Goal: Information Seeking & Learning: Compare options

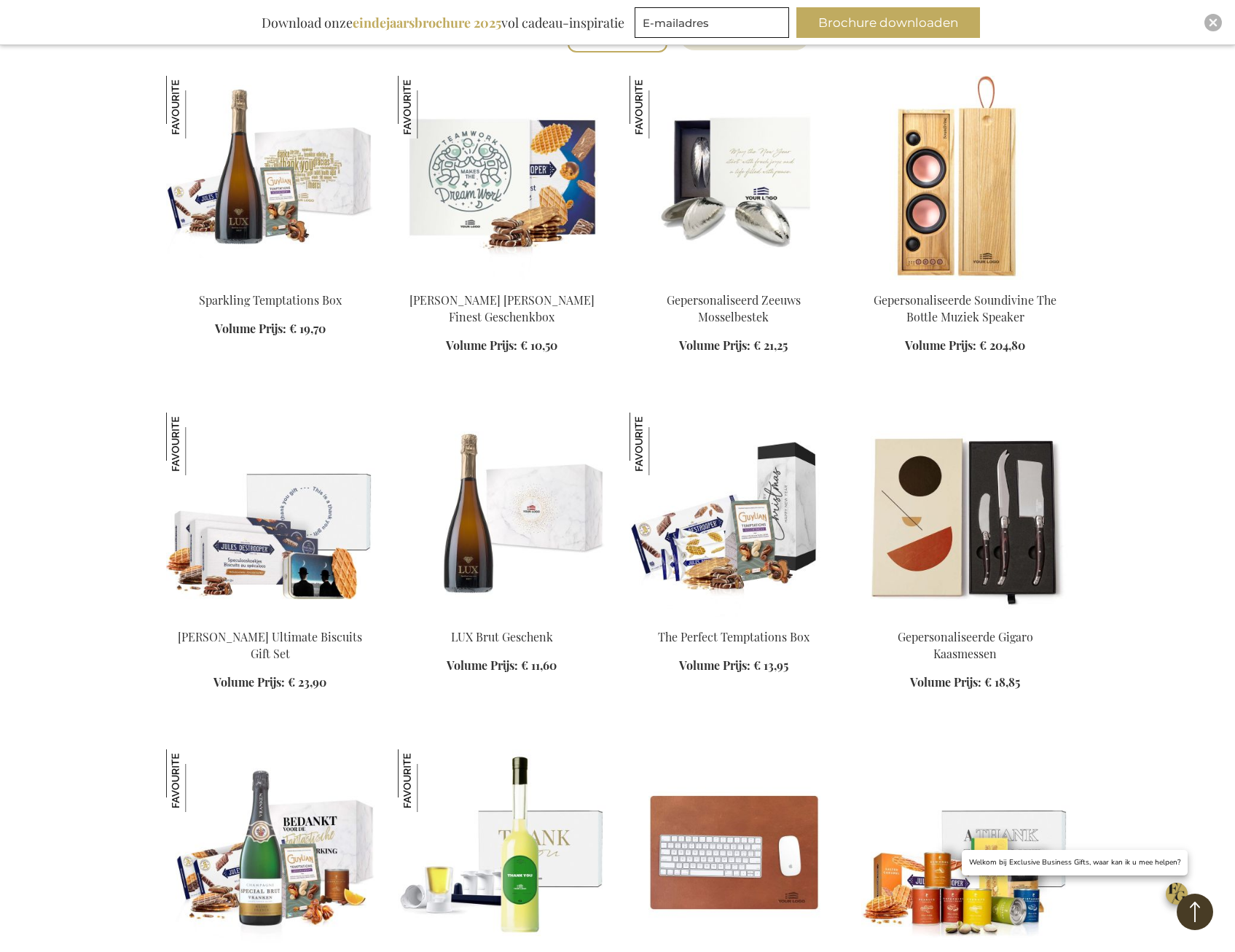
scroll to position [1020, 0]
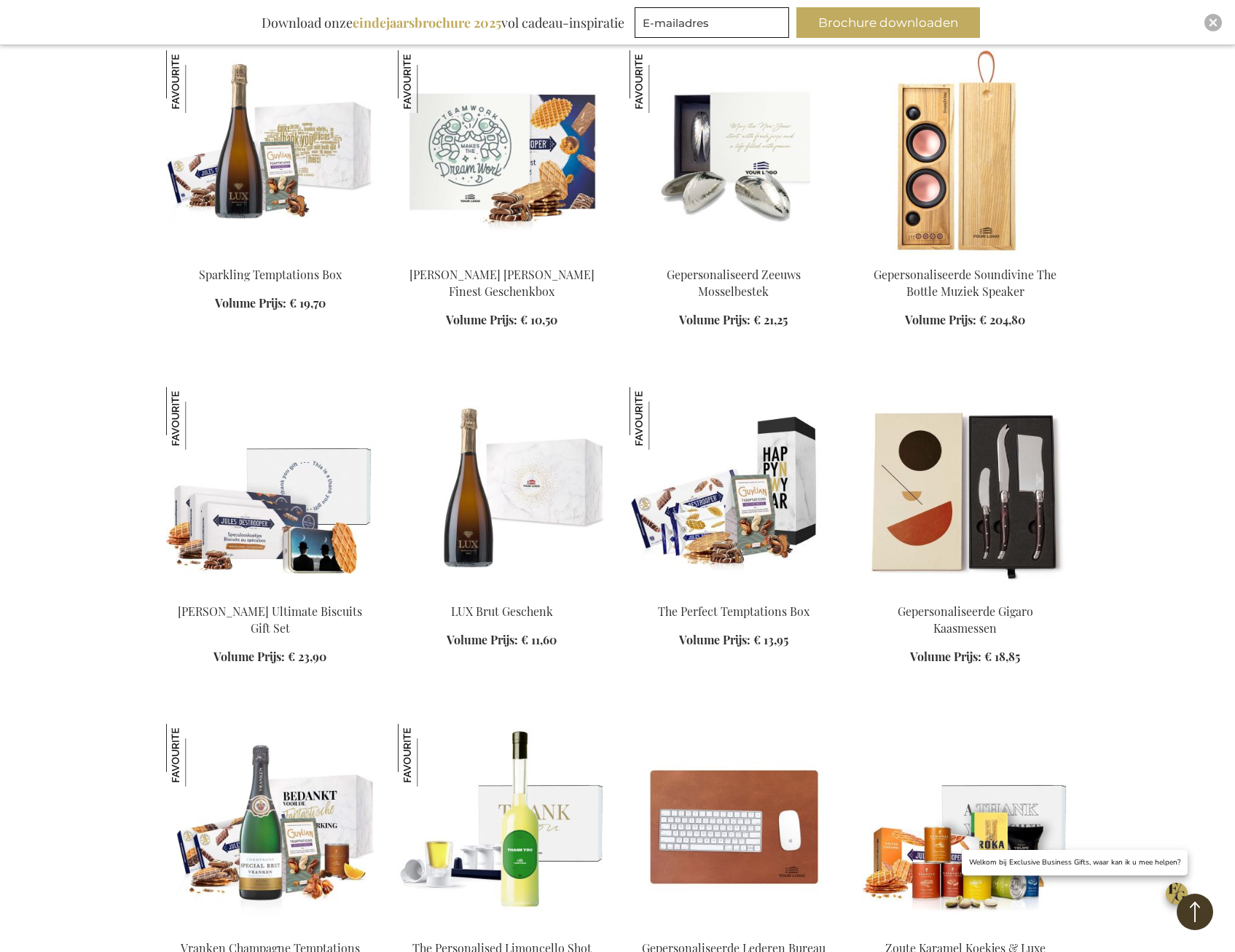
click at [725, 508] on img at bounding box center [733, 489] width 209 height 204
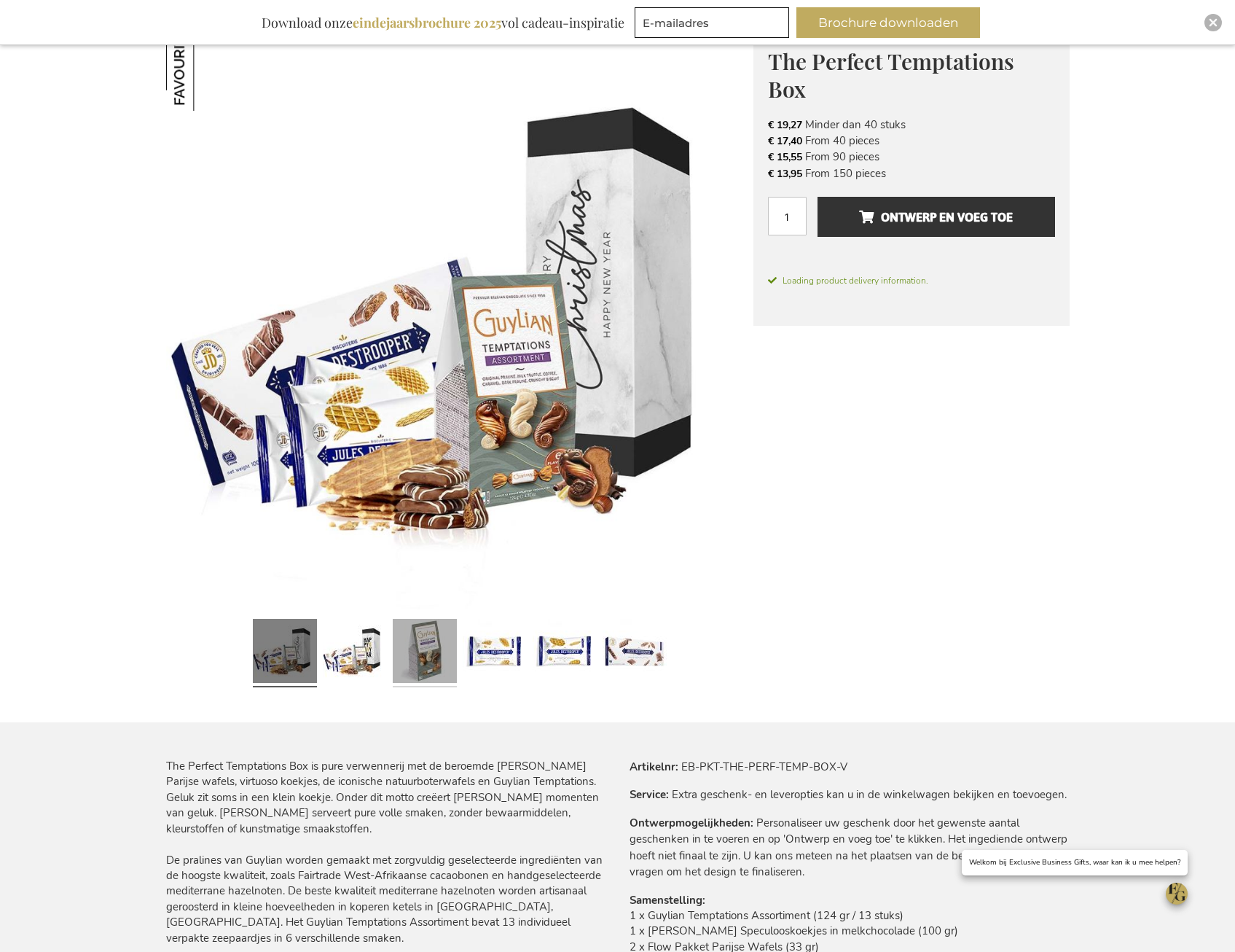
scroll to position [219, 0]
click at [358, 667] on link at bounding box center [354, 652] width 65 height 80
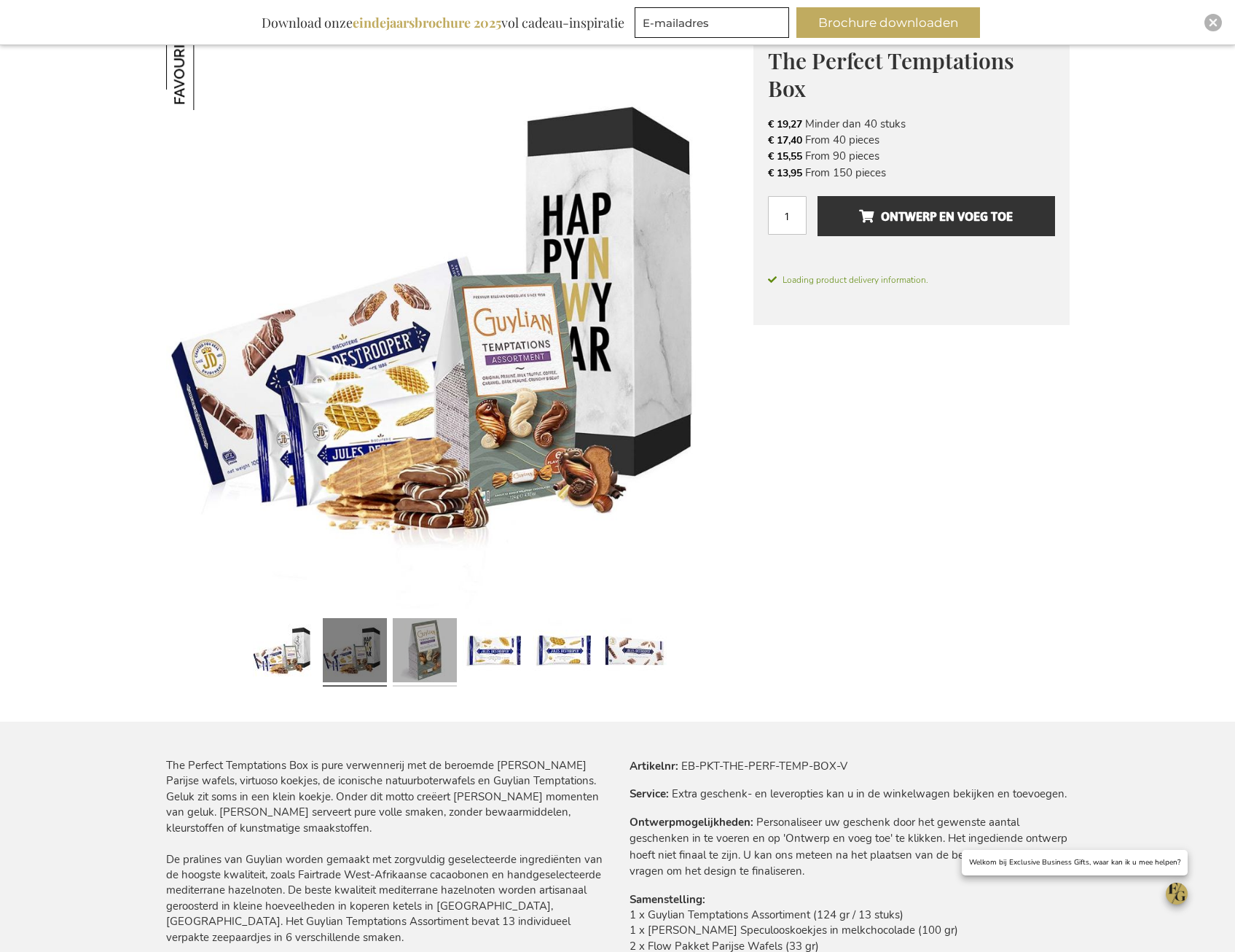
click at [415, 665] on link at bounding box center [425, 652] width 65 height 80
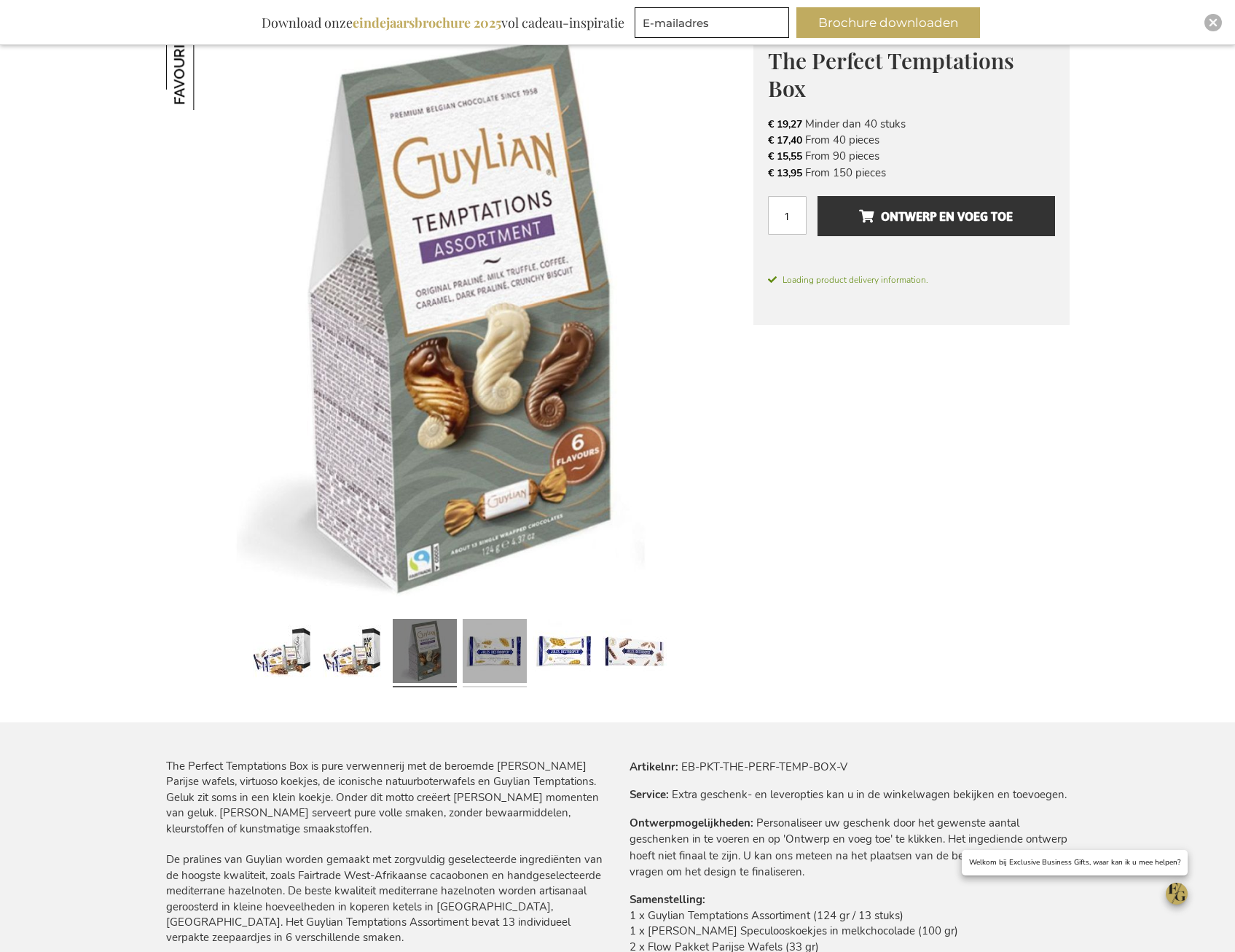
click at [488, 666] on link at bounding box center [494, 653] width 65 height 80
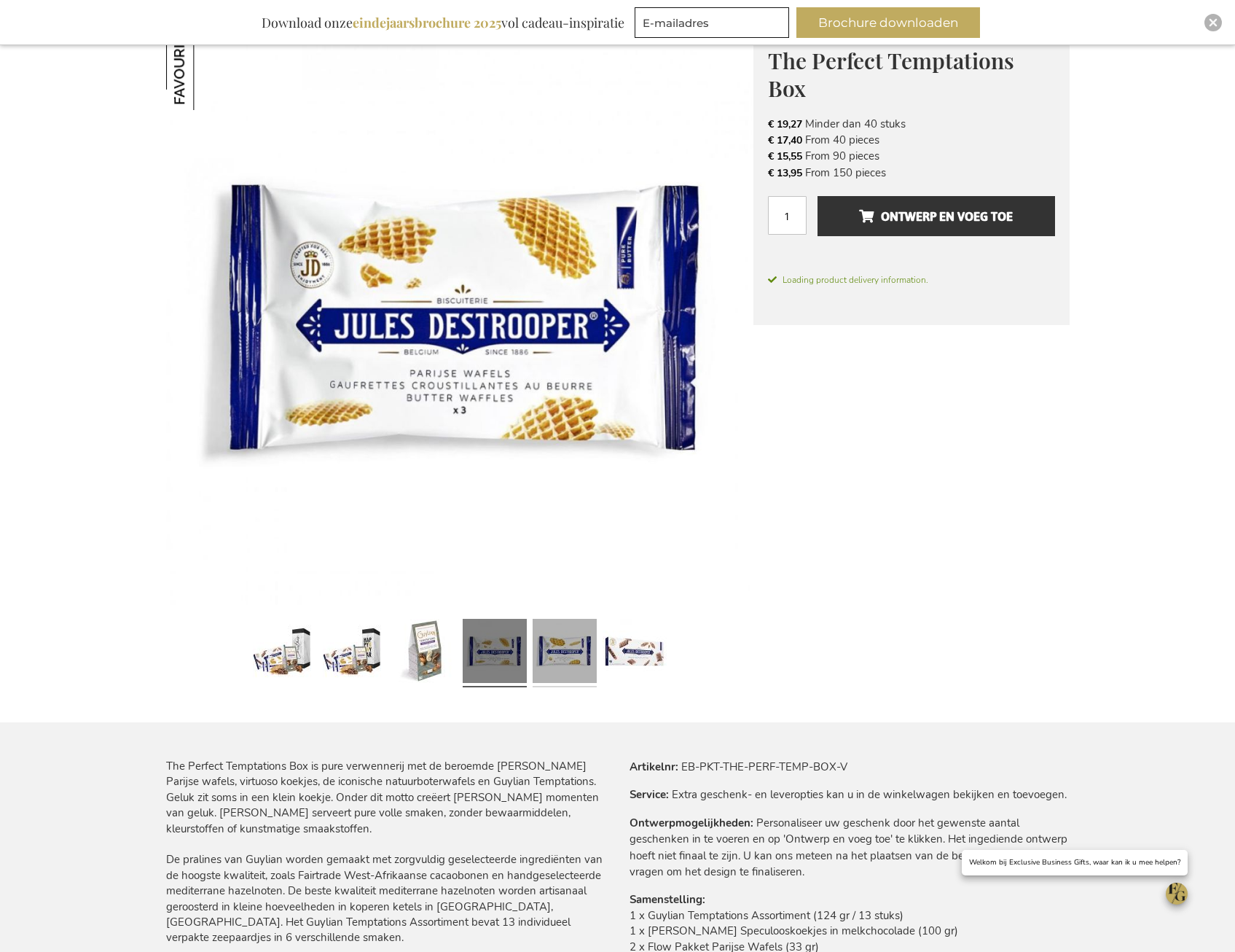
click at [551, 665] on link at bounding box center [565, 653] width 65 height 80
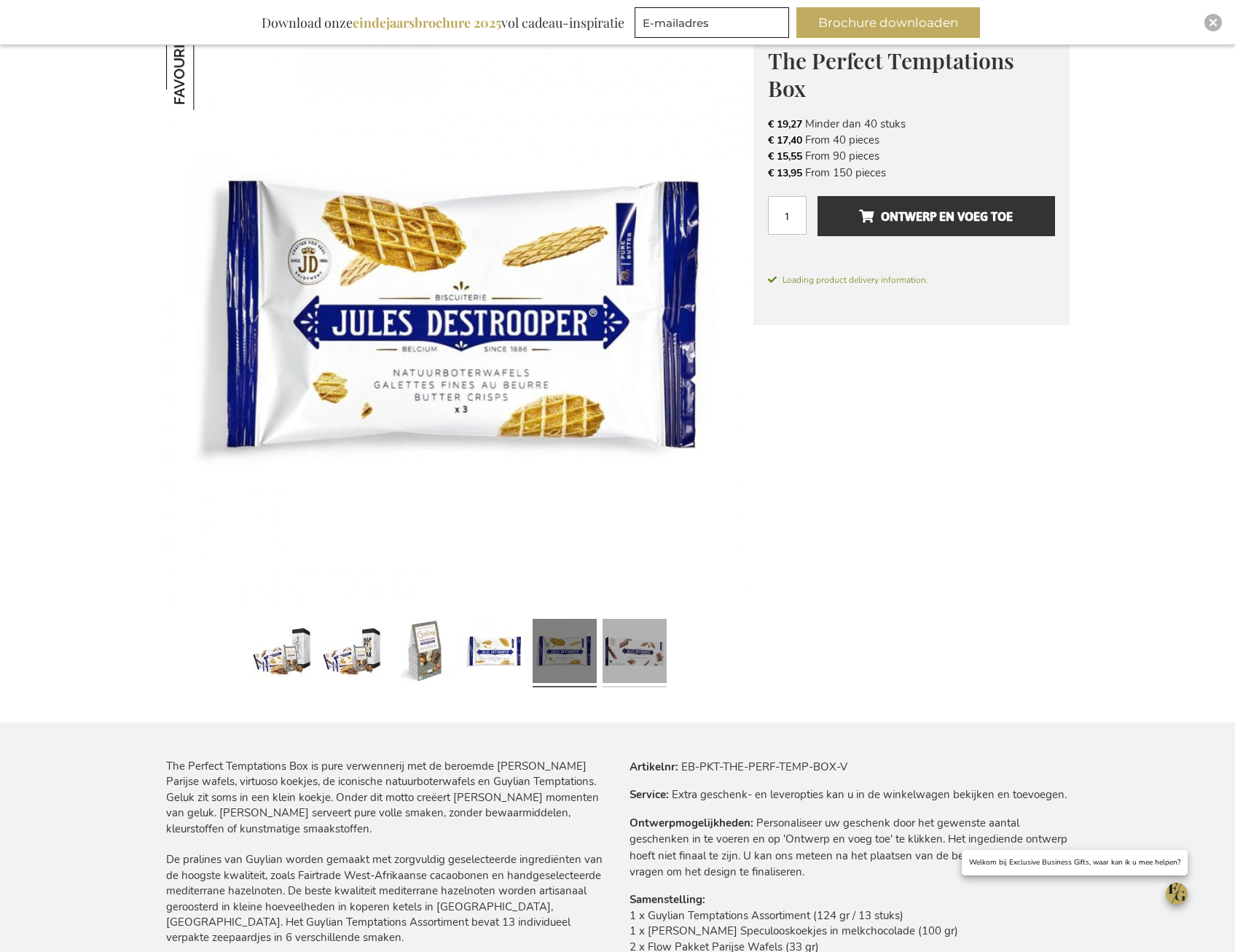
click at [631, 661] on link at bounding box center [634, 653] width 65 height 80
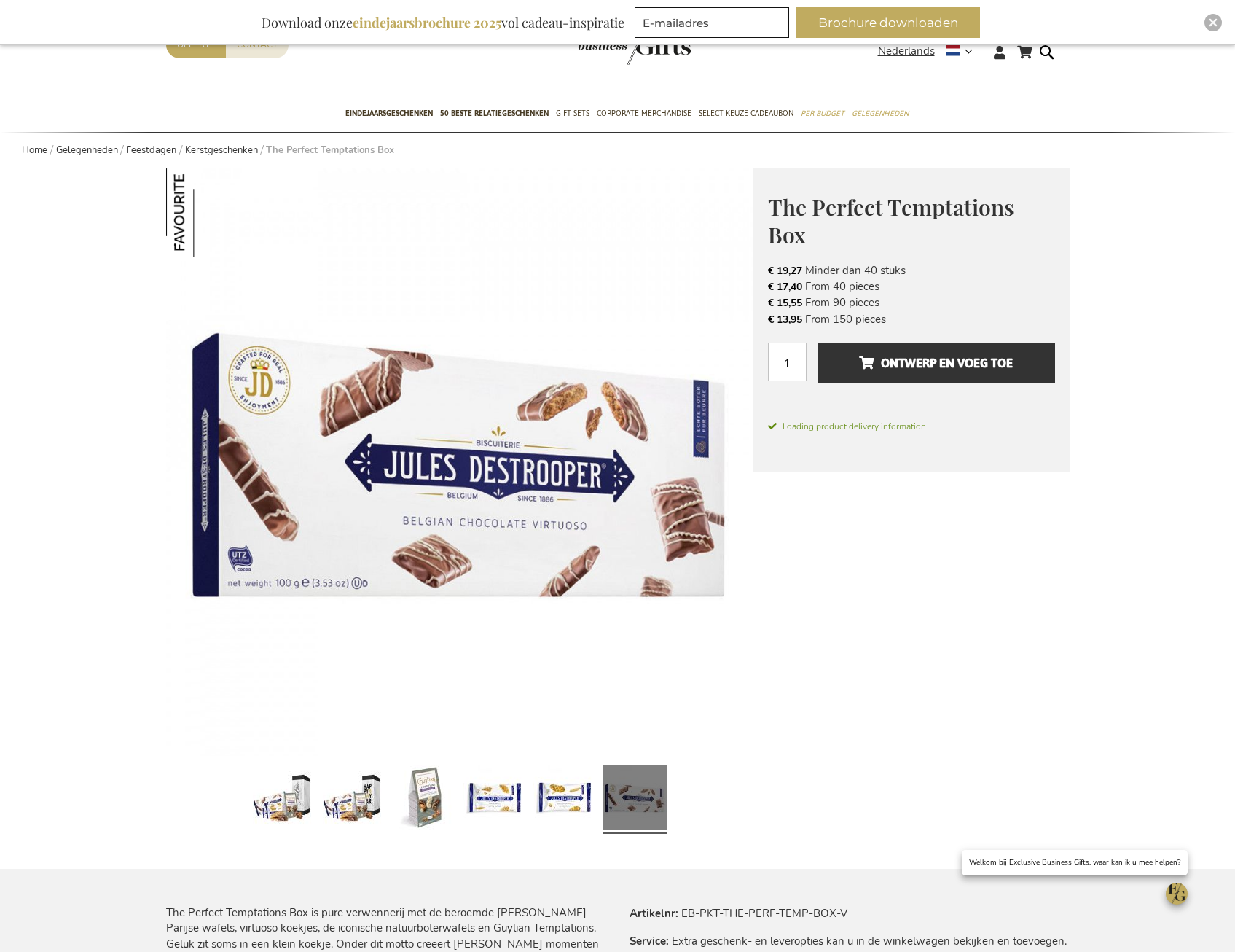
scroll to position [0, 0]
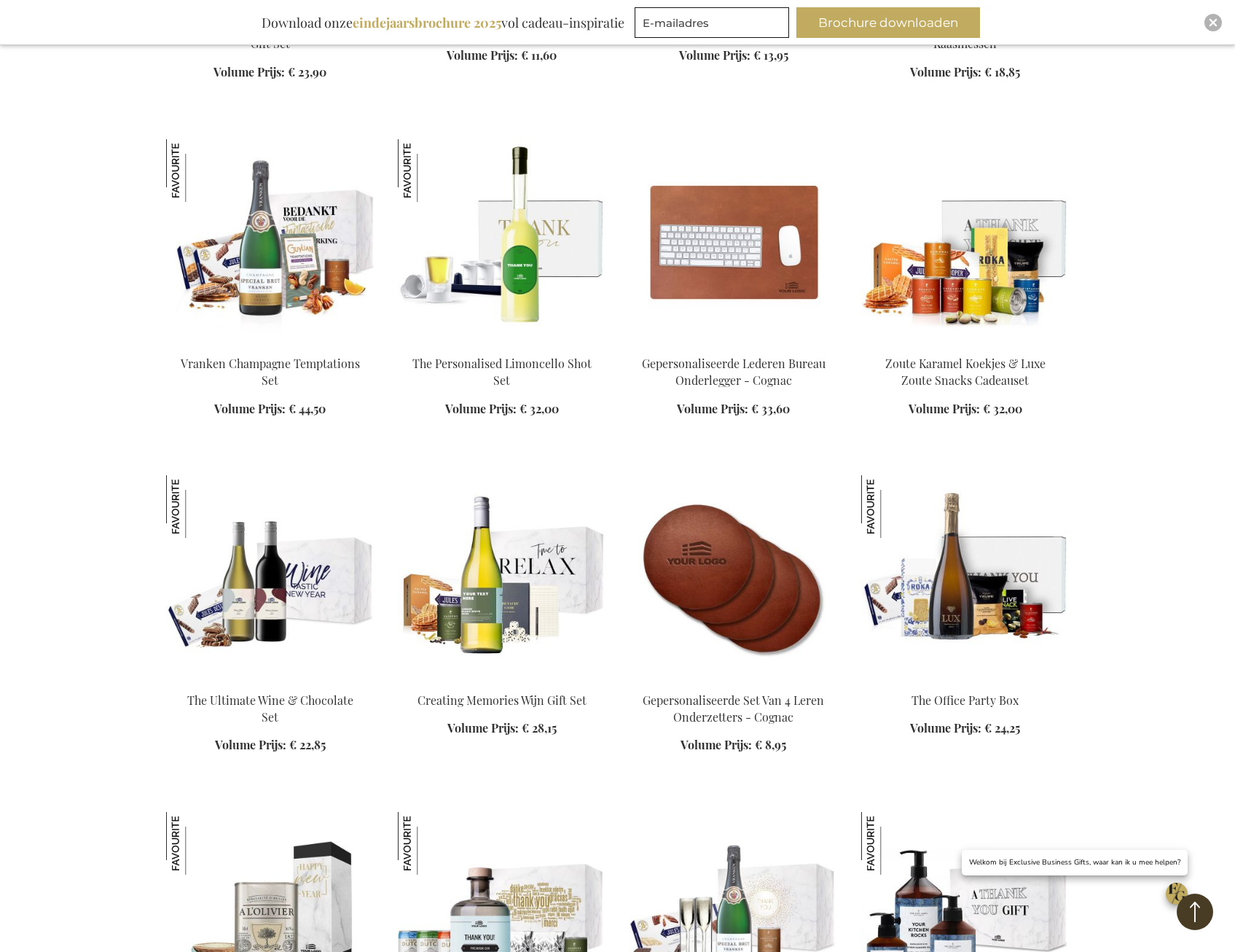
scroll to position [1606, 0]
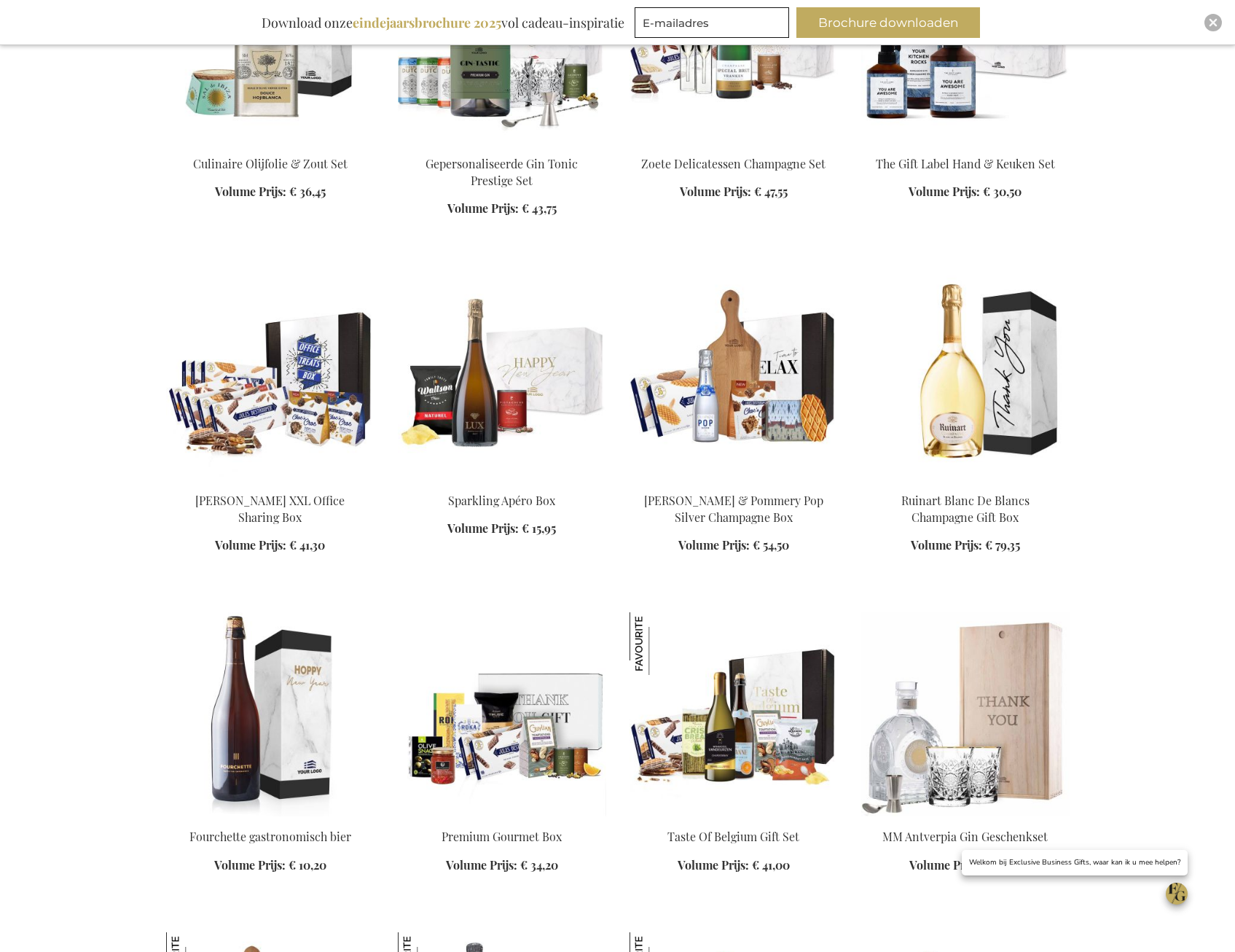
scroll to position [2480, 0]
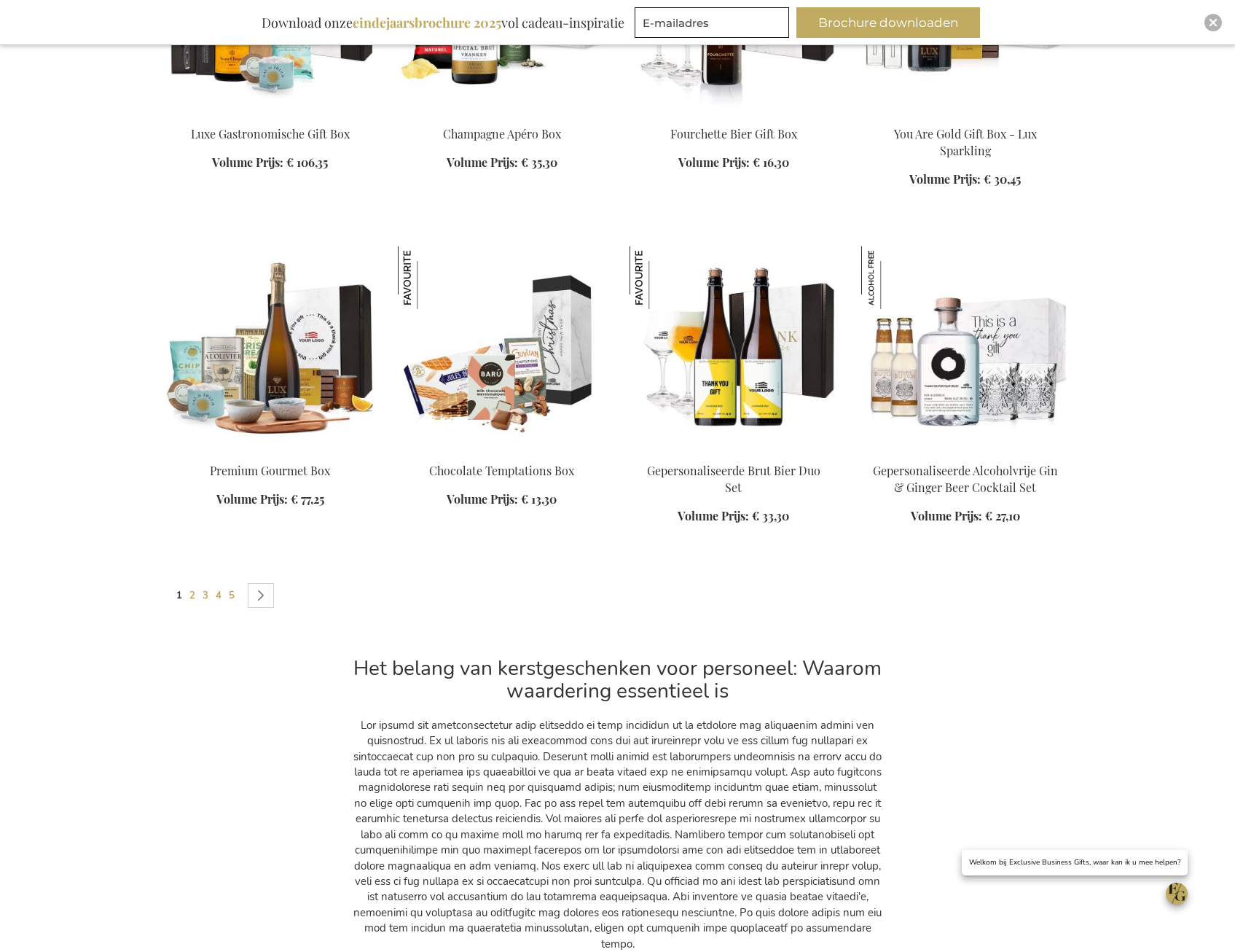
scroll to position [3573, 0]
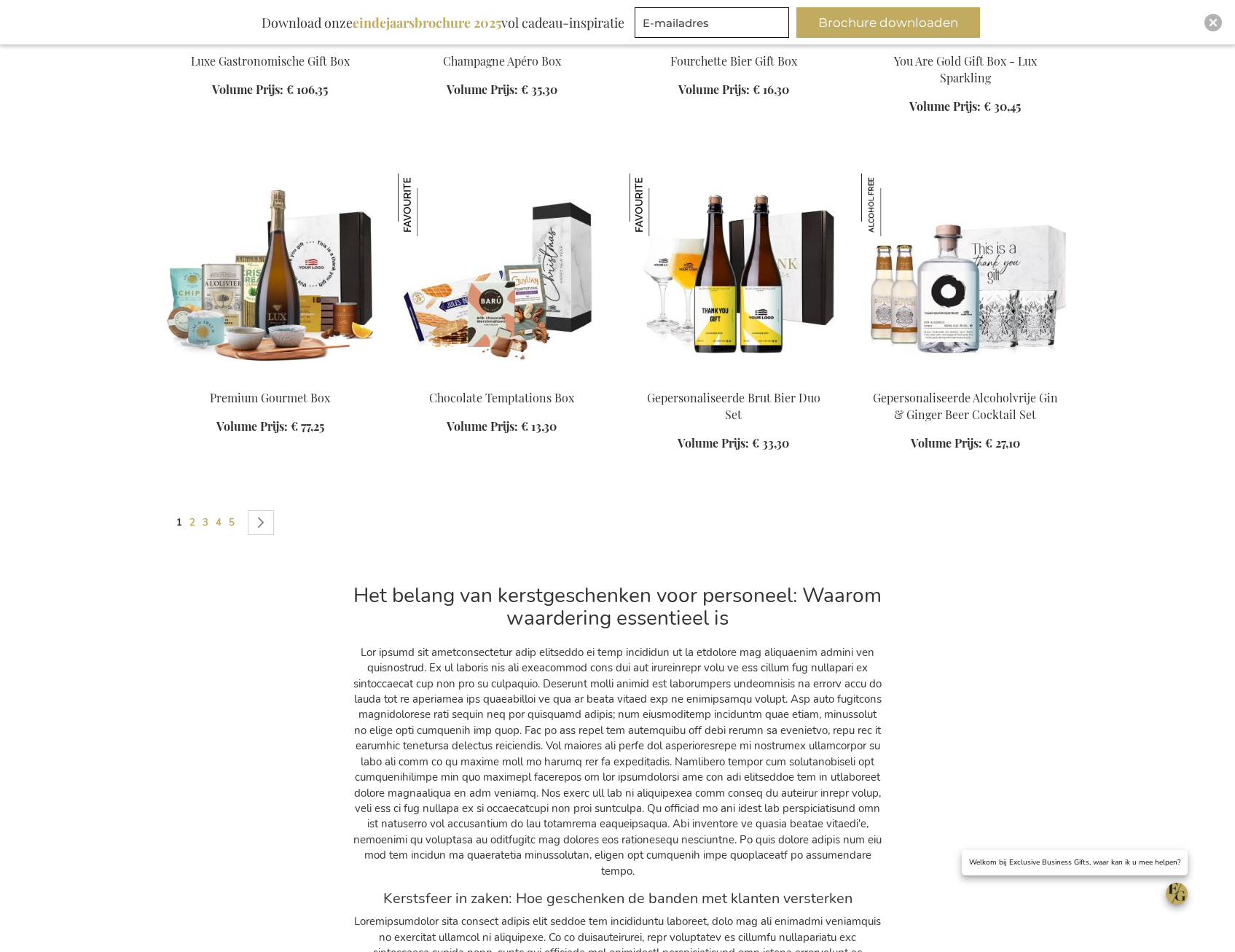
click at [271, 527] on link "Pagina Volgende" at bounding box center [261, 523] width 26 height 25
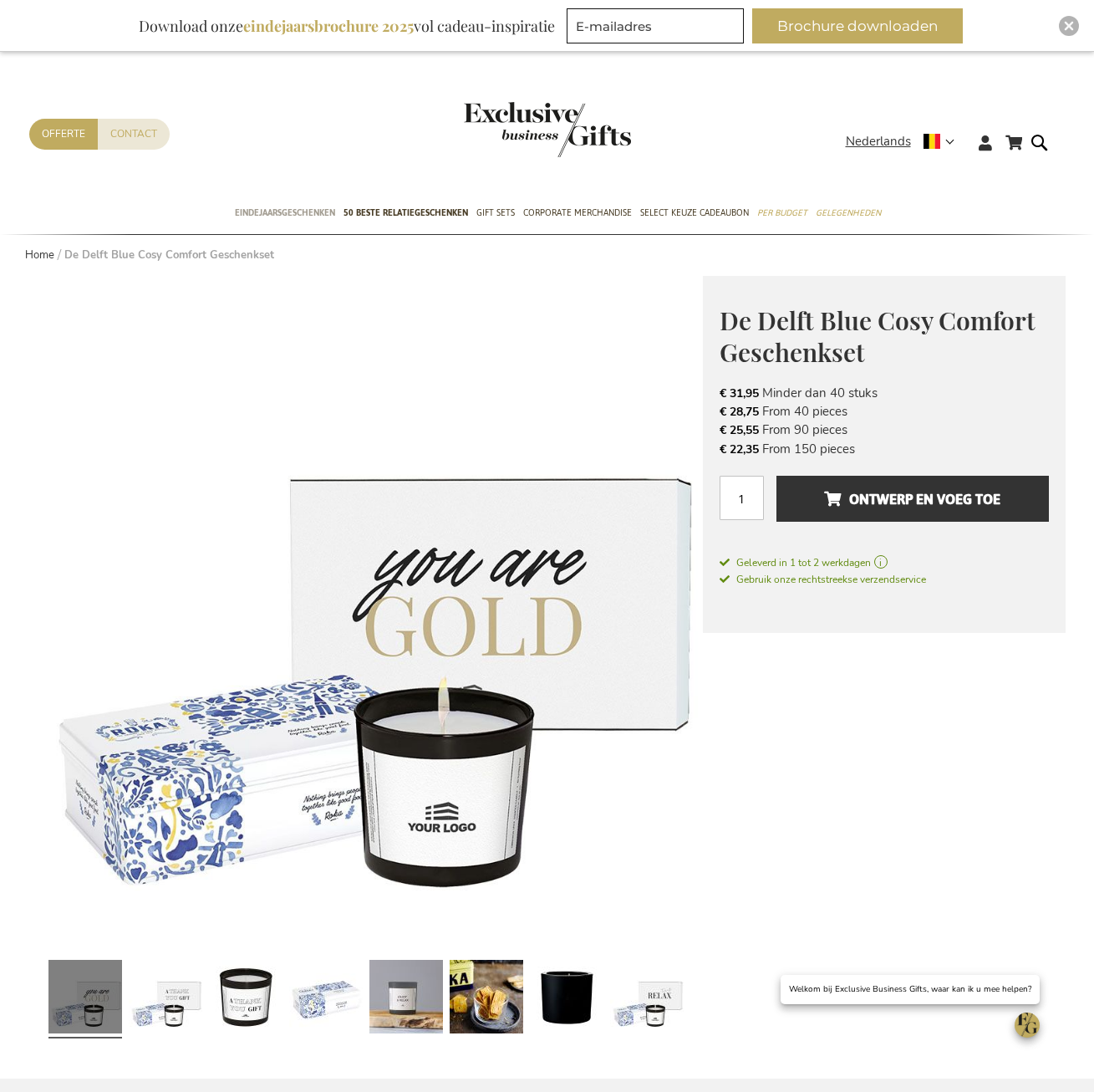
click at [285, 213] on span "Eindejaarsgeschenken" at bounding box center [285, 212] width 100 height 17
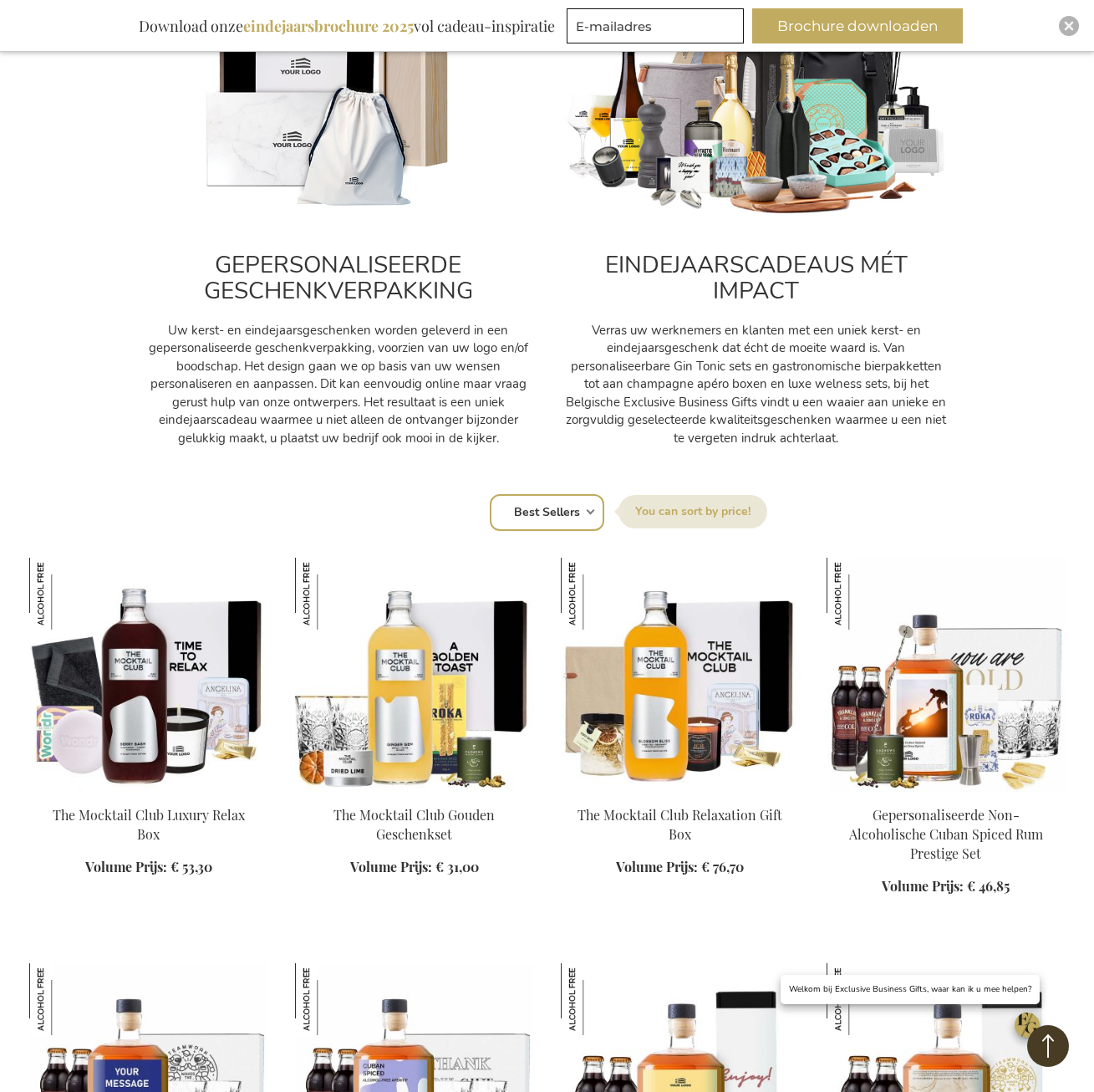
scroll to position [669, 0]
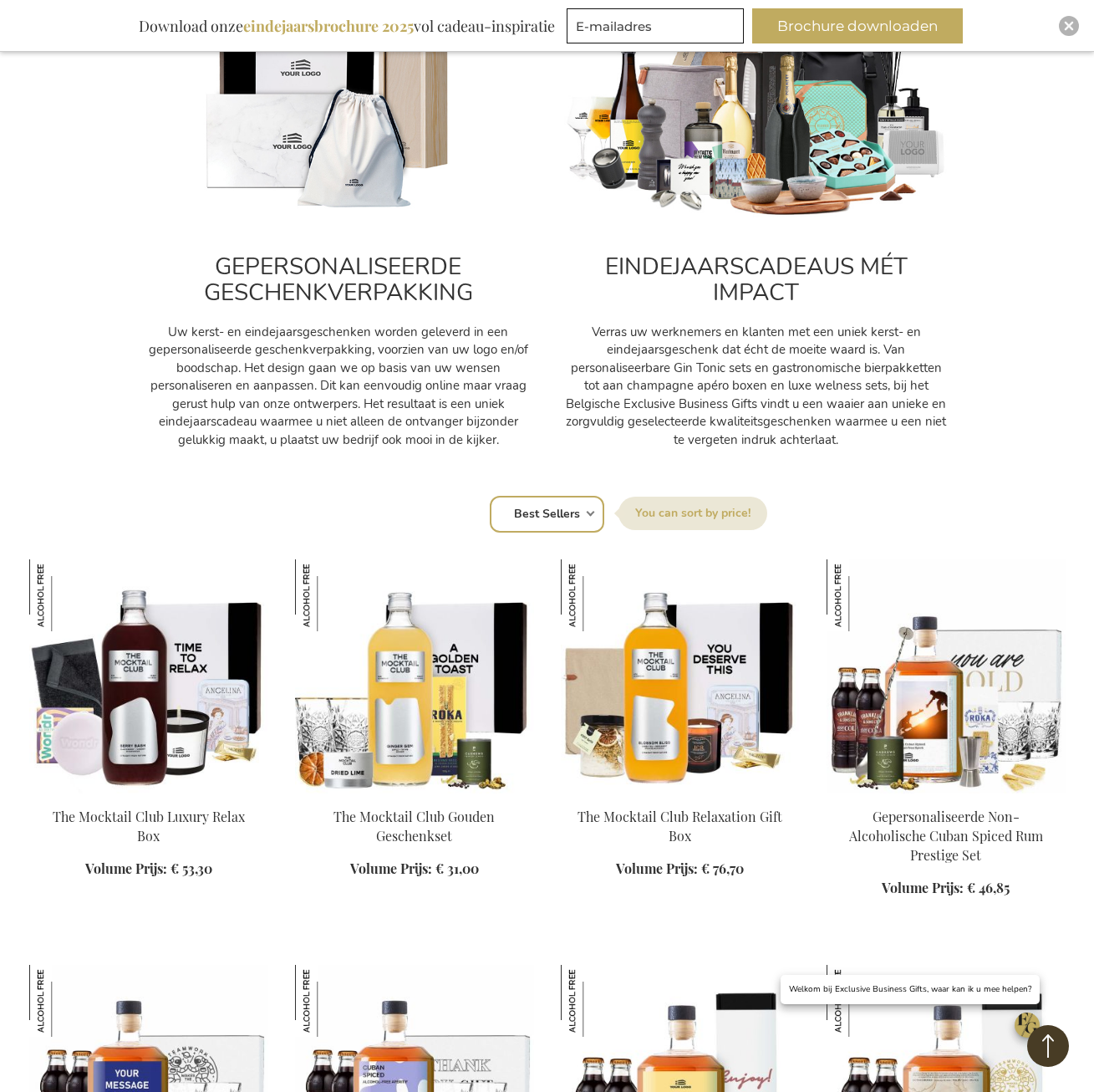
click at [554, 526] on select "Positie Best Sellers Meest bekeken Nieuw Biggest Saving Price: low to high Pric…" at bounding box center [547, 514] width 114 height 37
select select "price_asc"
click at [490, 496] on select "Positie Best Sellers Meest bekeken Nieuw Biggest Saving Price: low to high Pric…" at bounding box center [547, 514] width 114 height 37
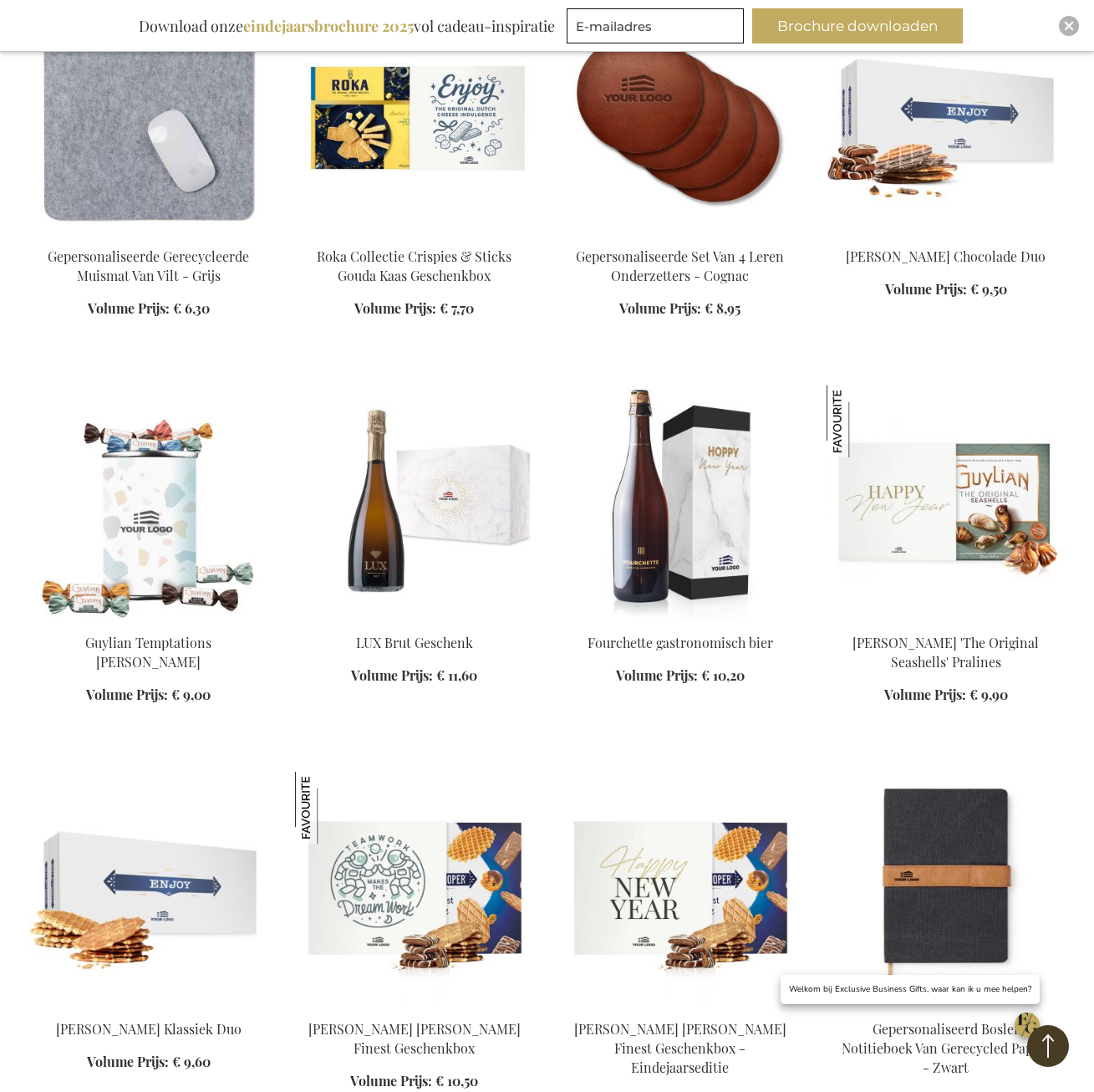
scroll to position [1337, 0]
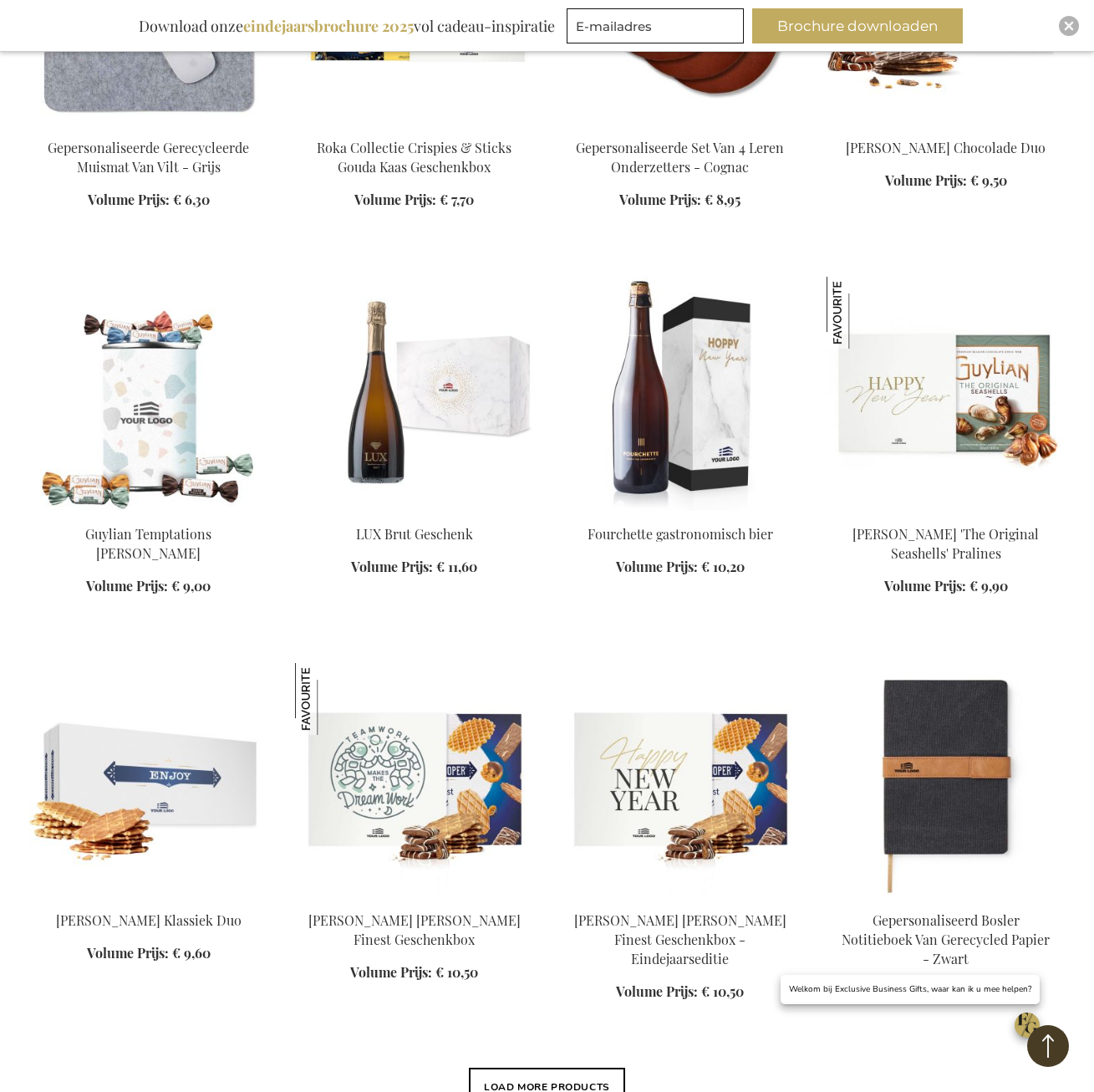
click at [166, 409] on img at bounding box center [148, 393] width 239 height 234
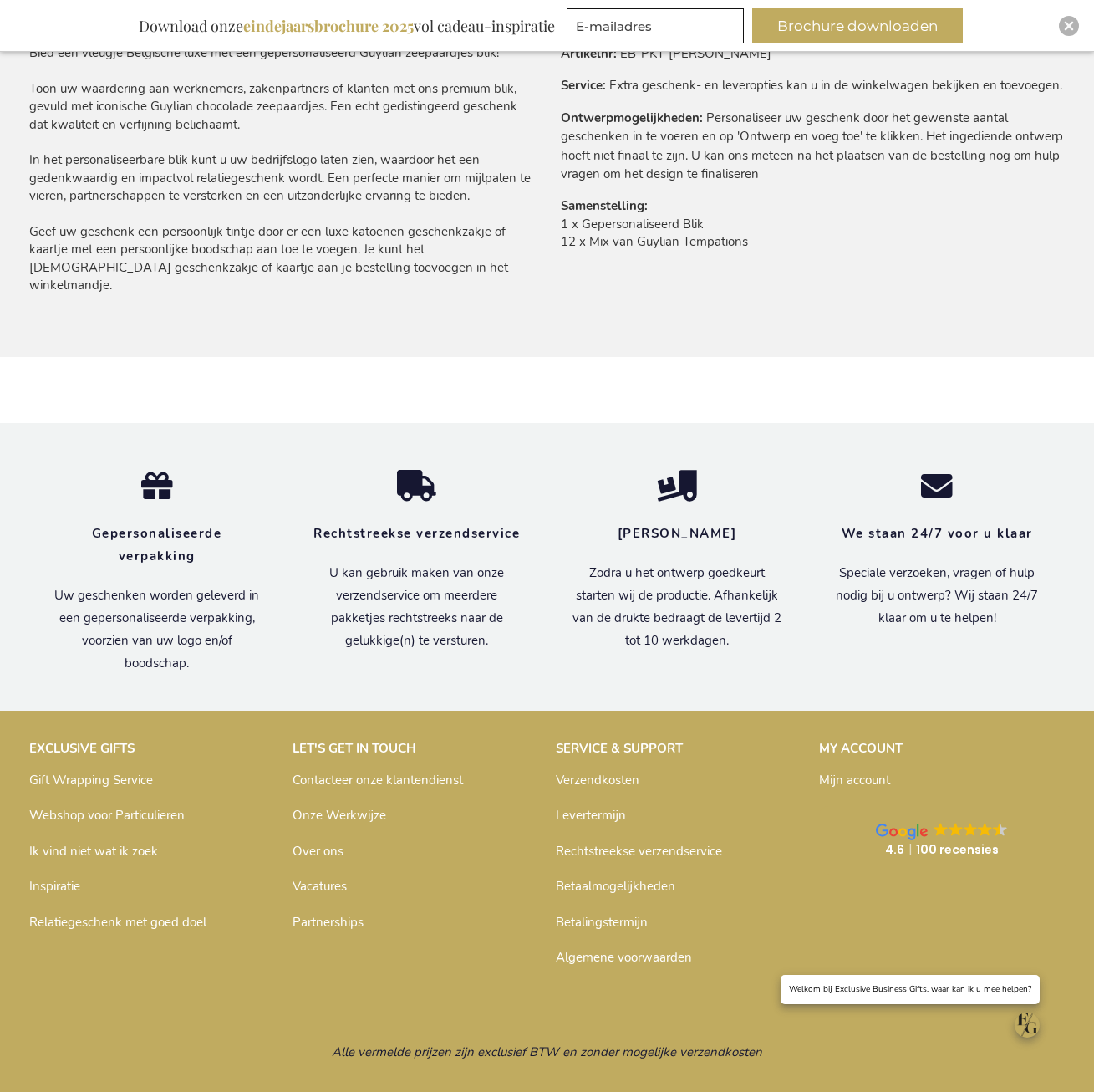
scroll to position [1043, 0]
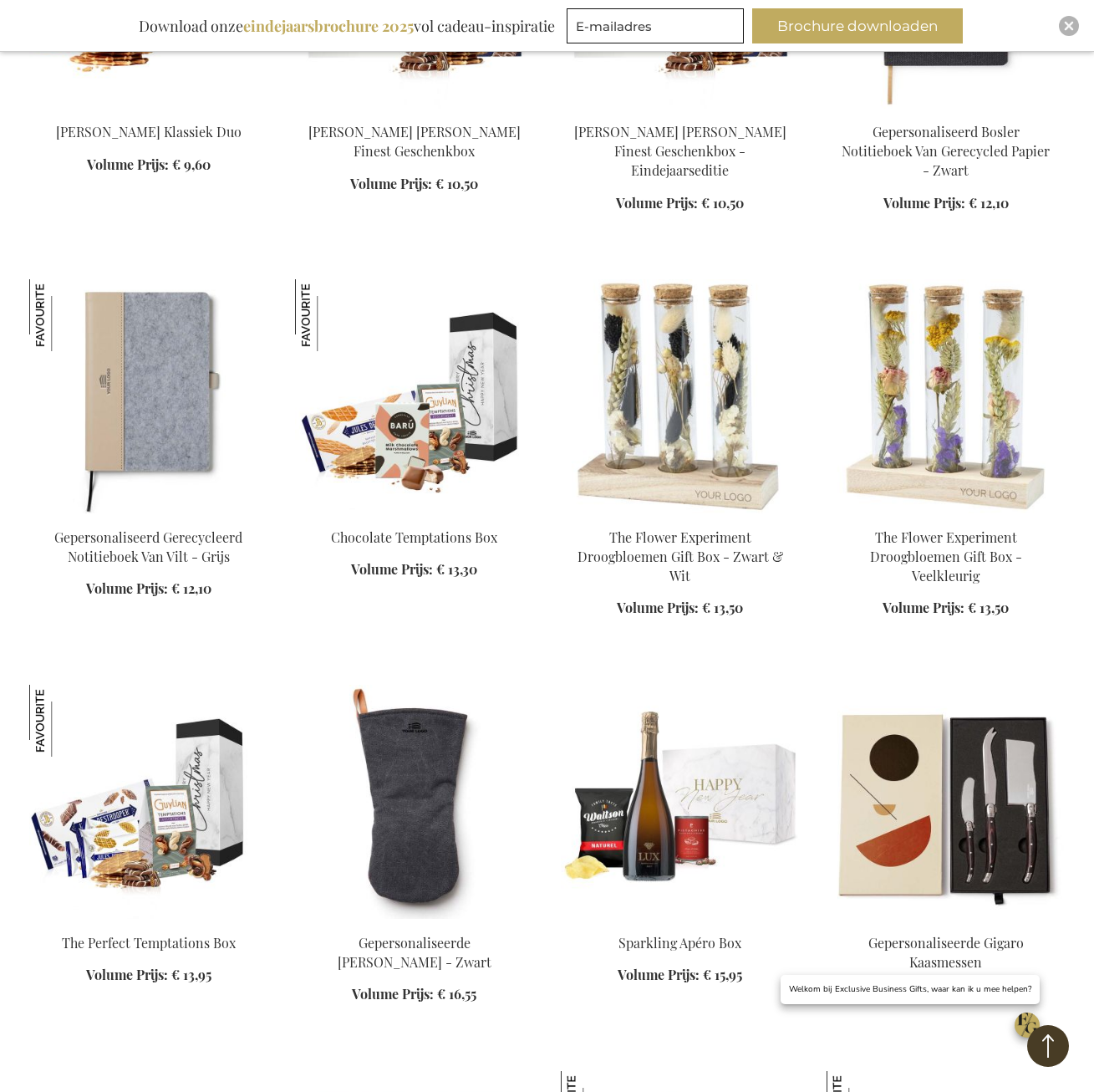
scroll to position [2283, 0]
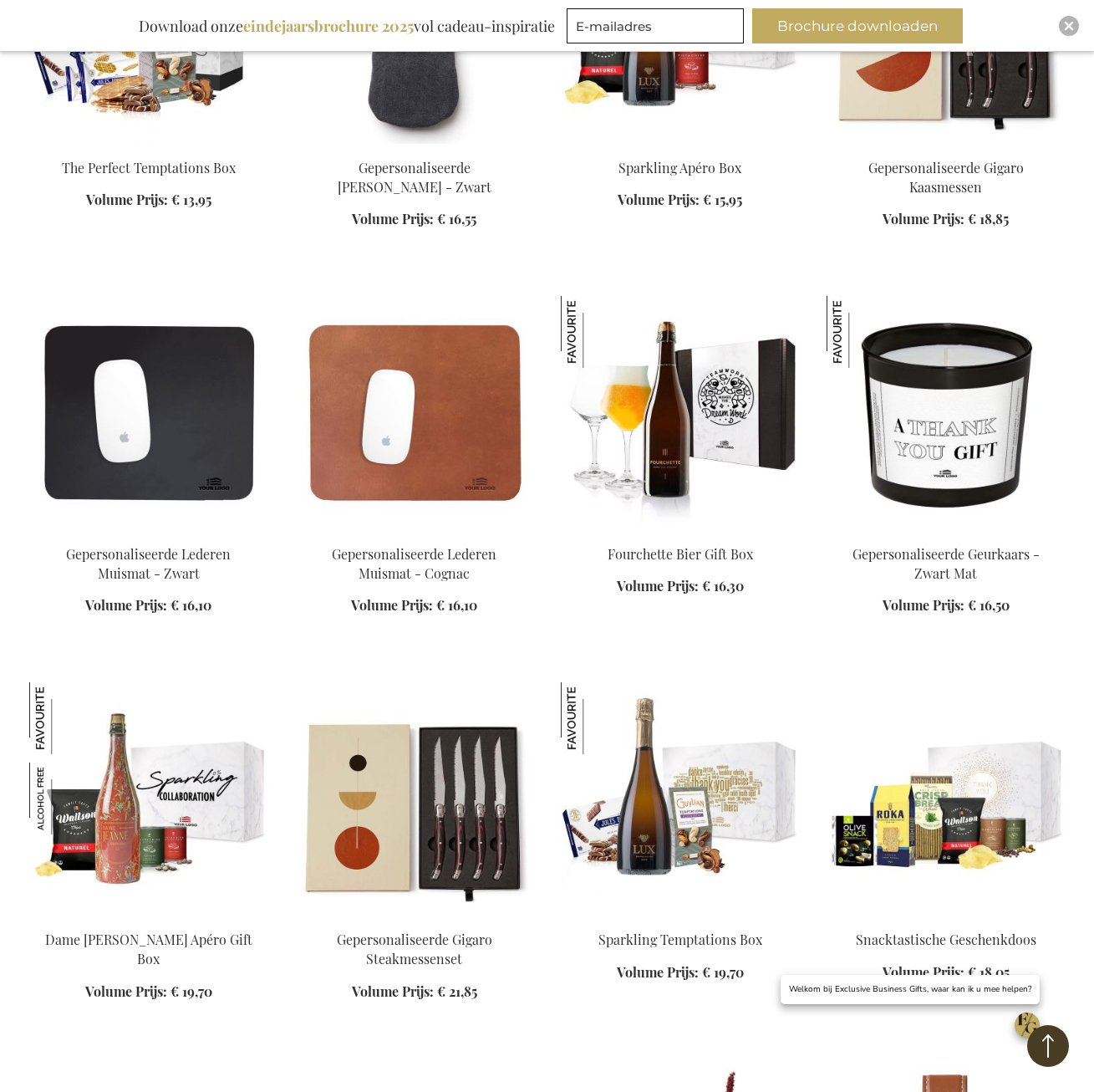
scroll to position [2951, 0]
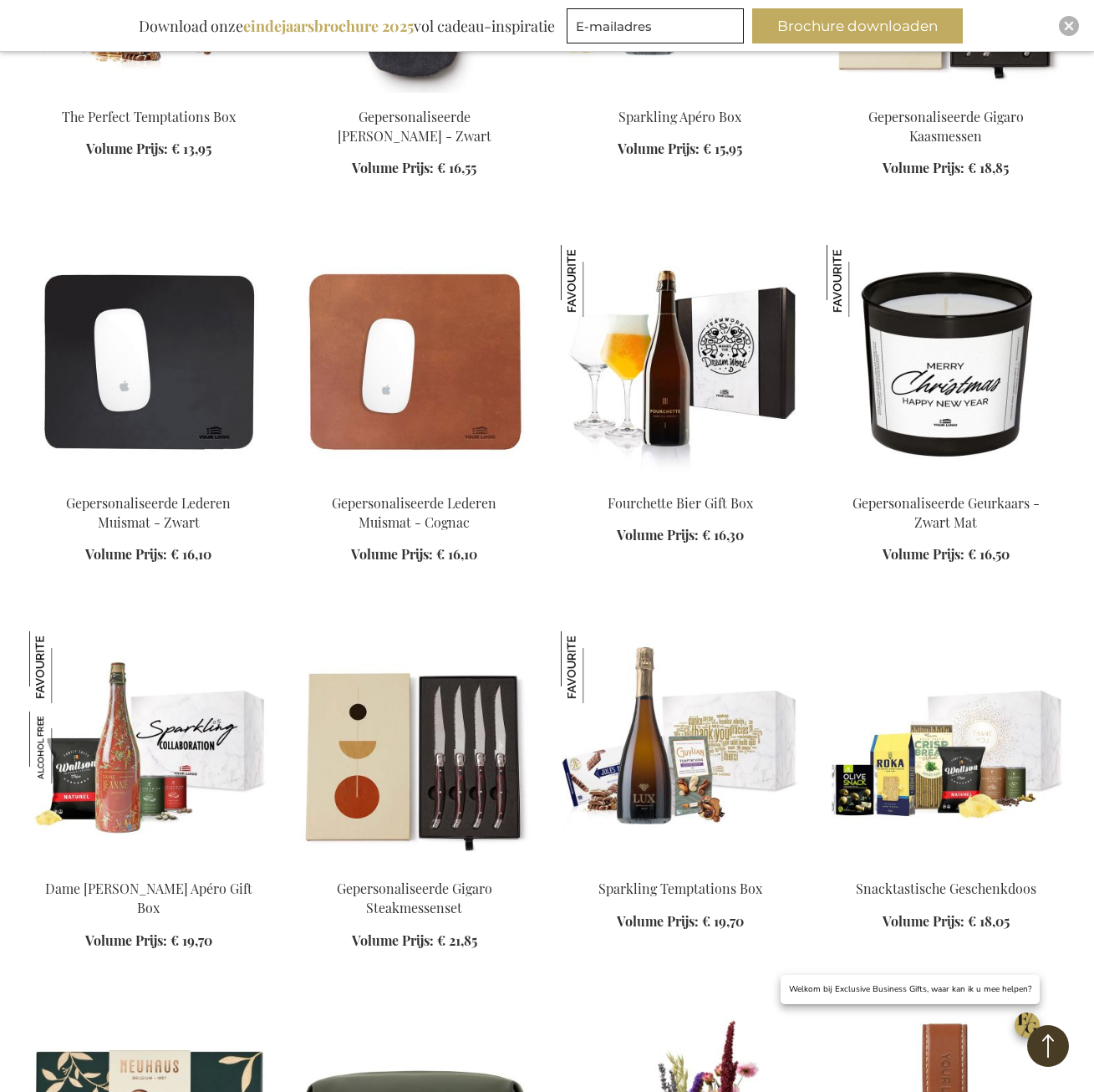
click at [945, 375] on img at bounding box center [946, 361] width 239 height 234
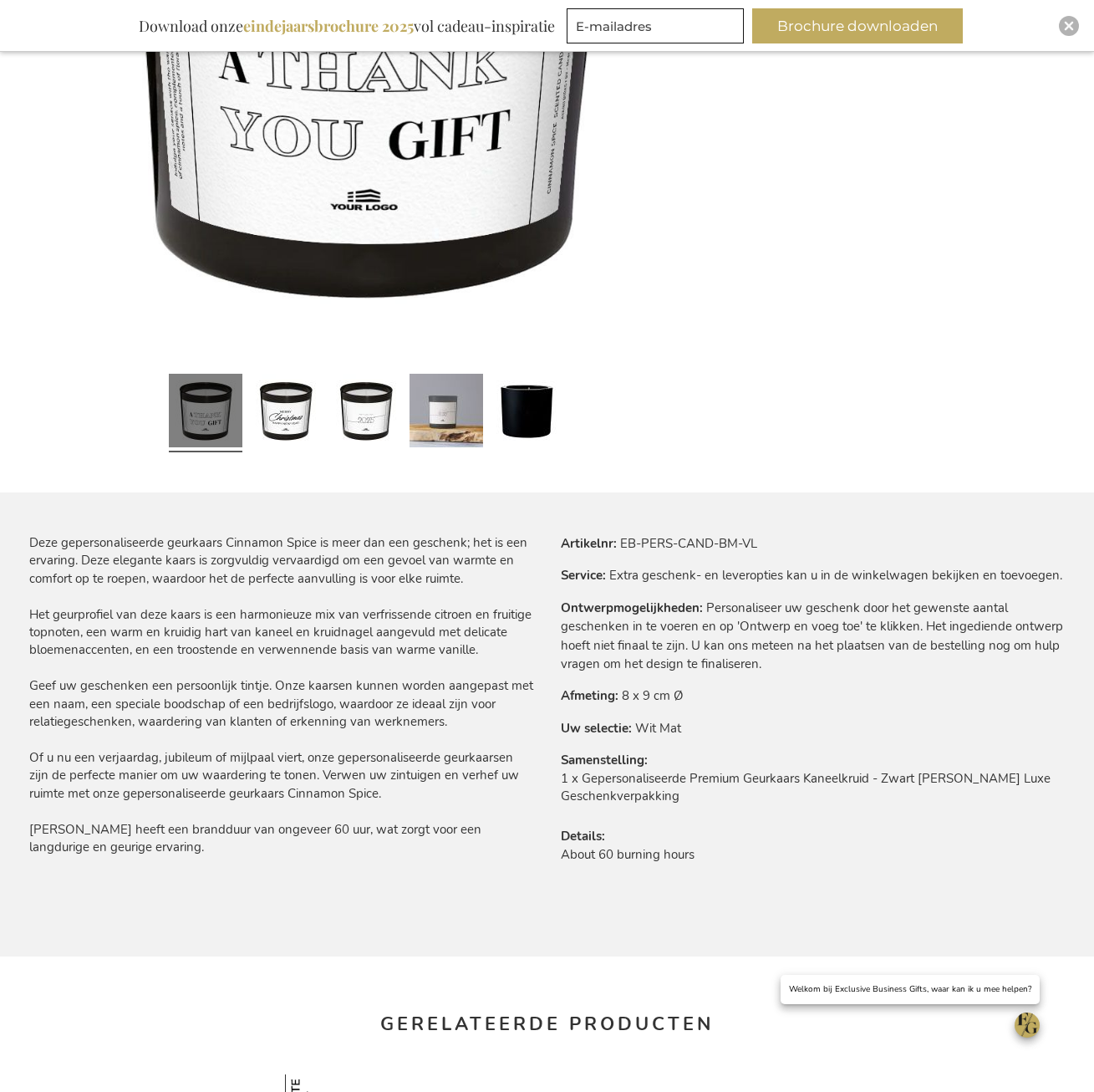
scroll to position [585, 0]
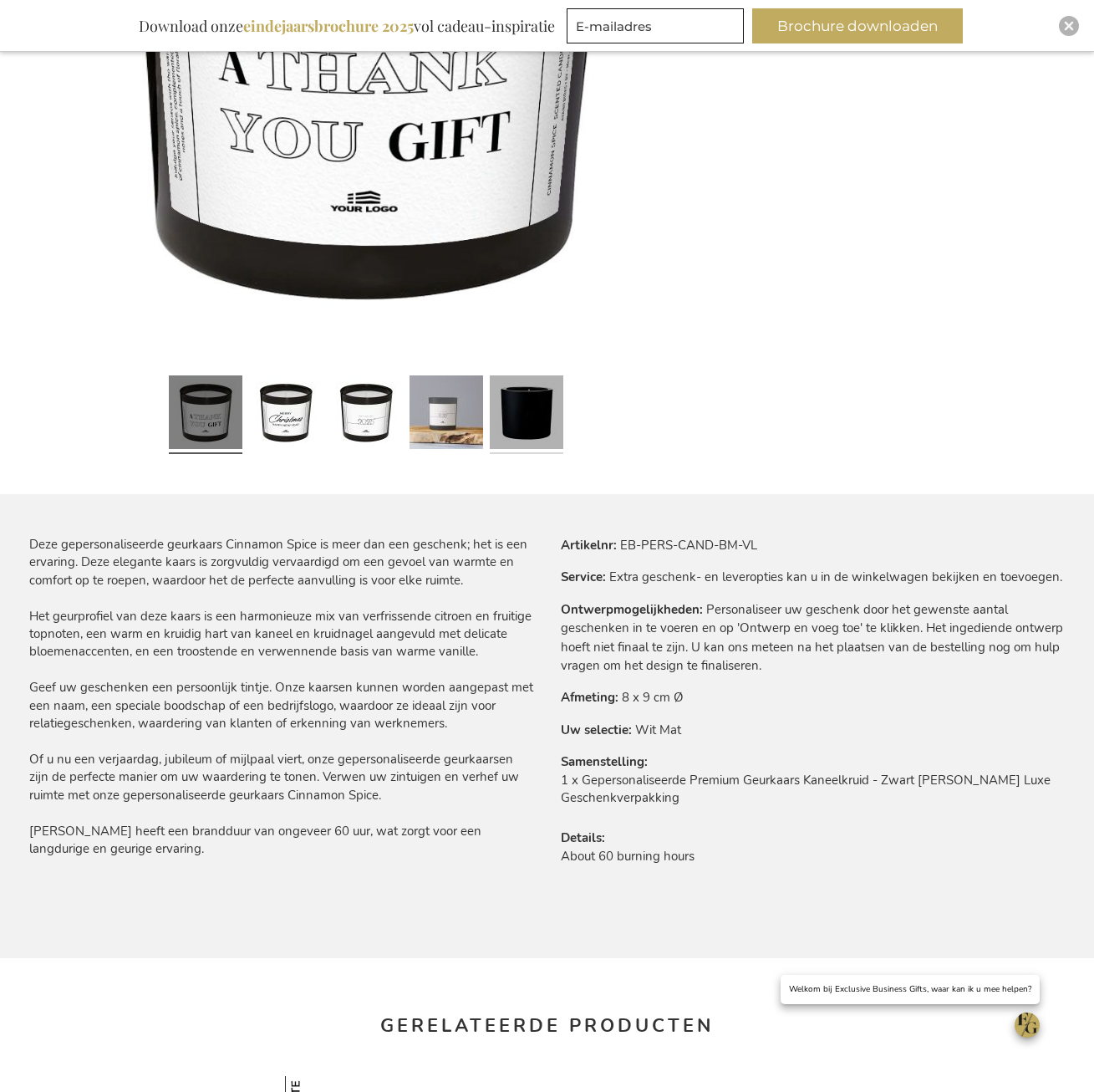
click at [512, 419] on link at bounding box center [527, 414] width 74 height 92
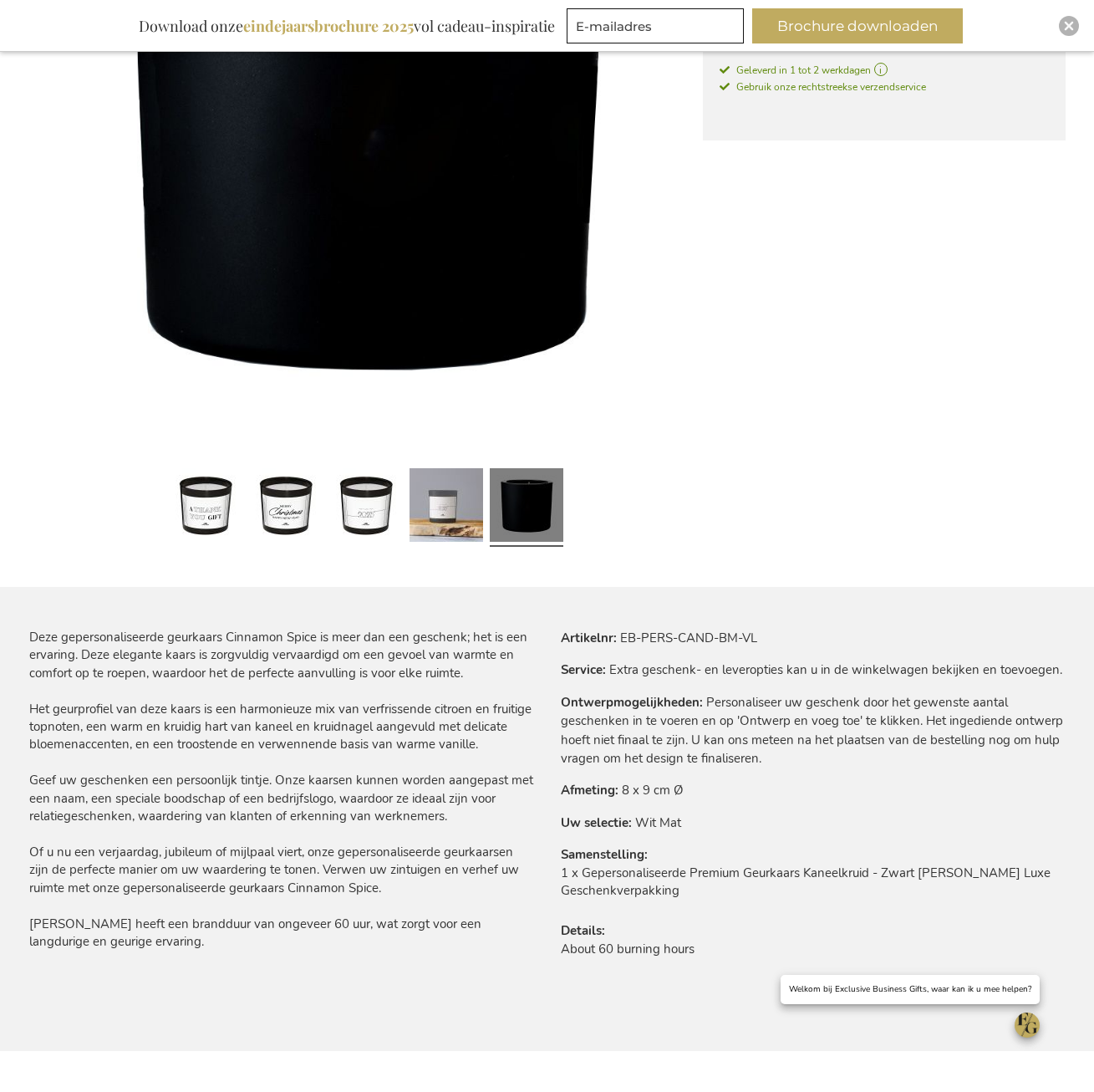
scroll to position [167, 0]
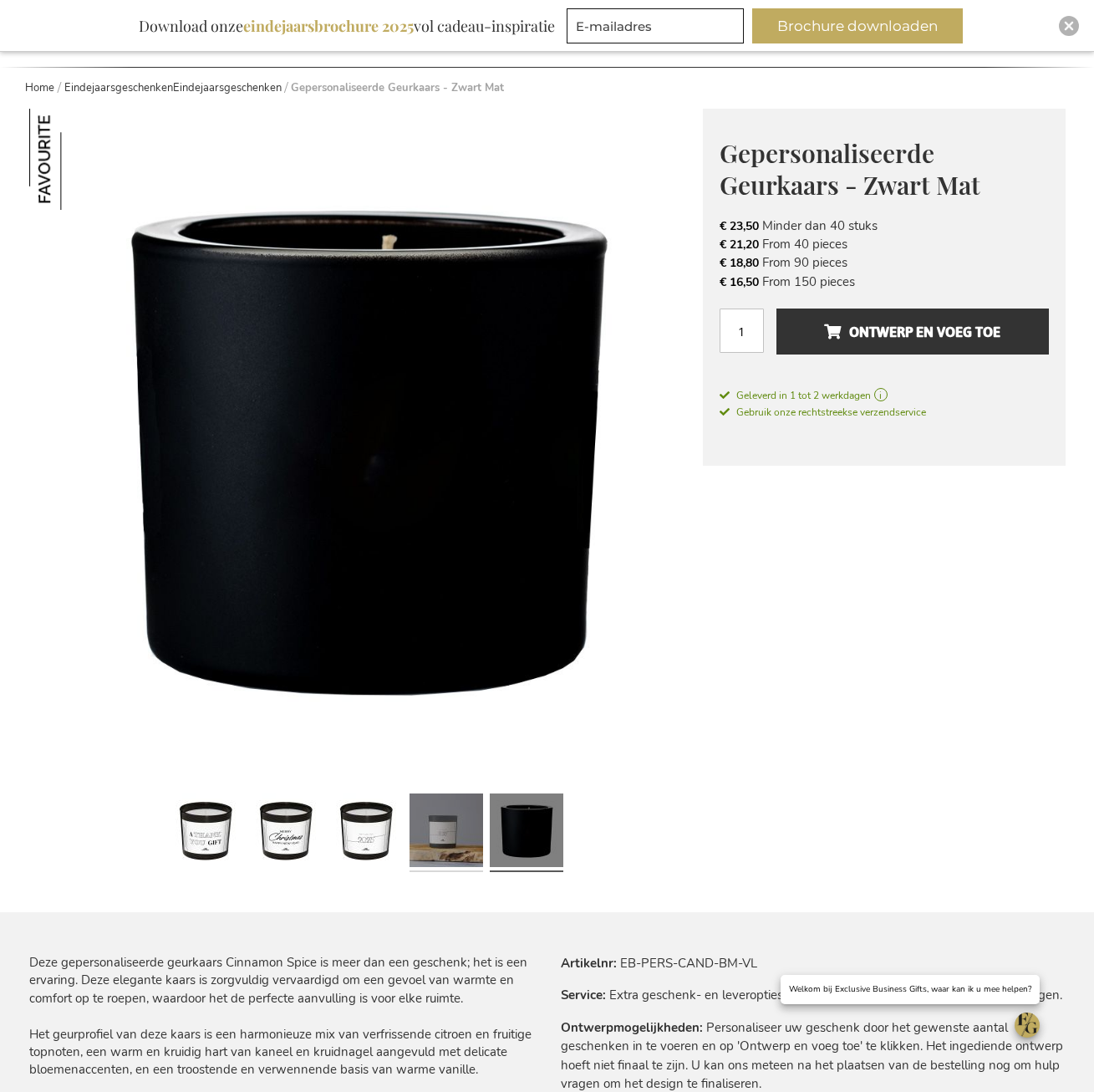
click at [446, 838] on link at bounding box center [446, 832] width 74 height 92
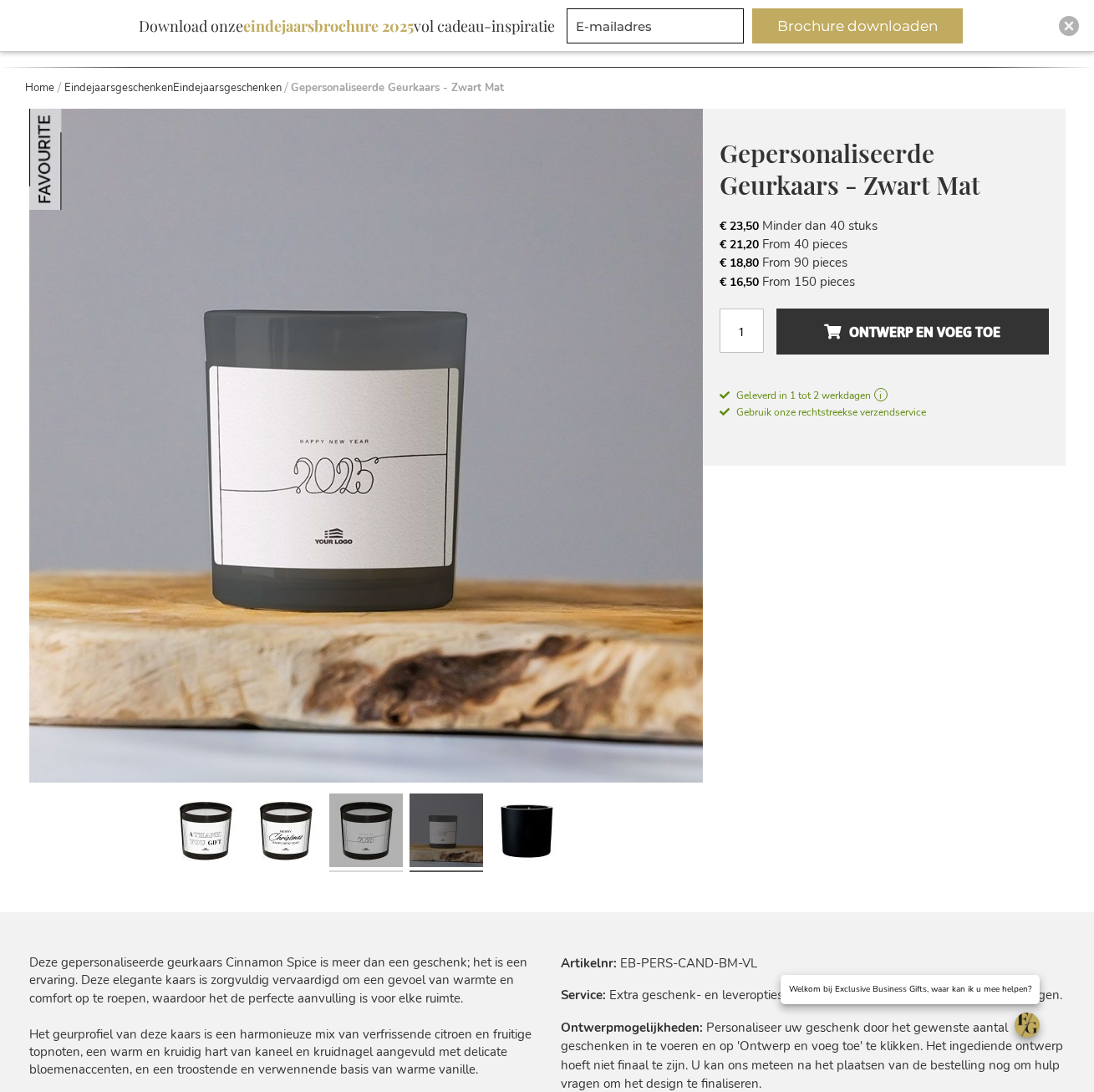
click at [374, 839] on link at bounding box center [366, 832] width 74 height 92
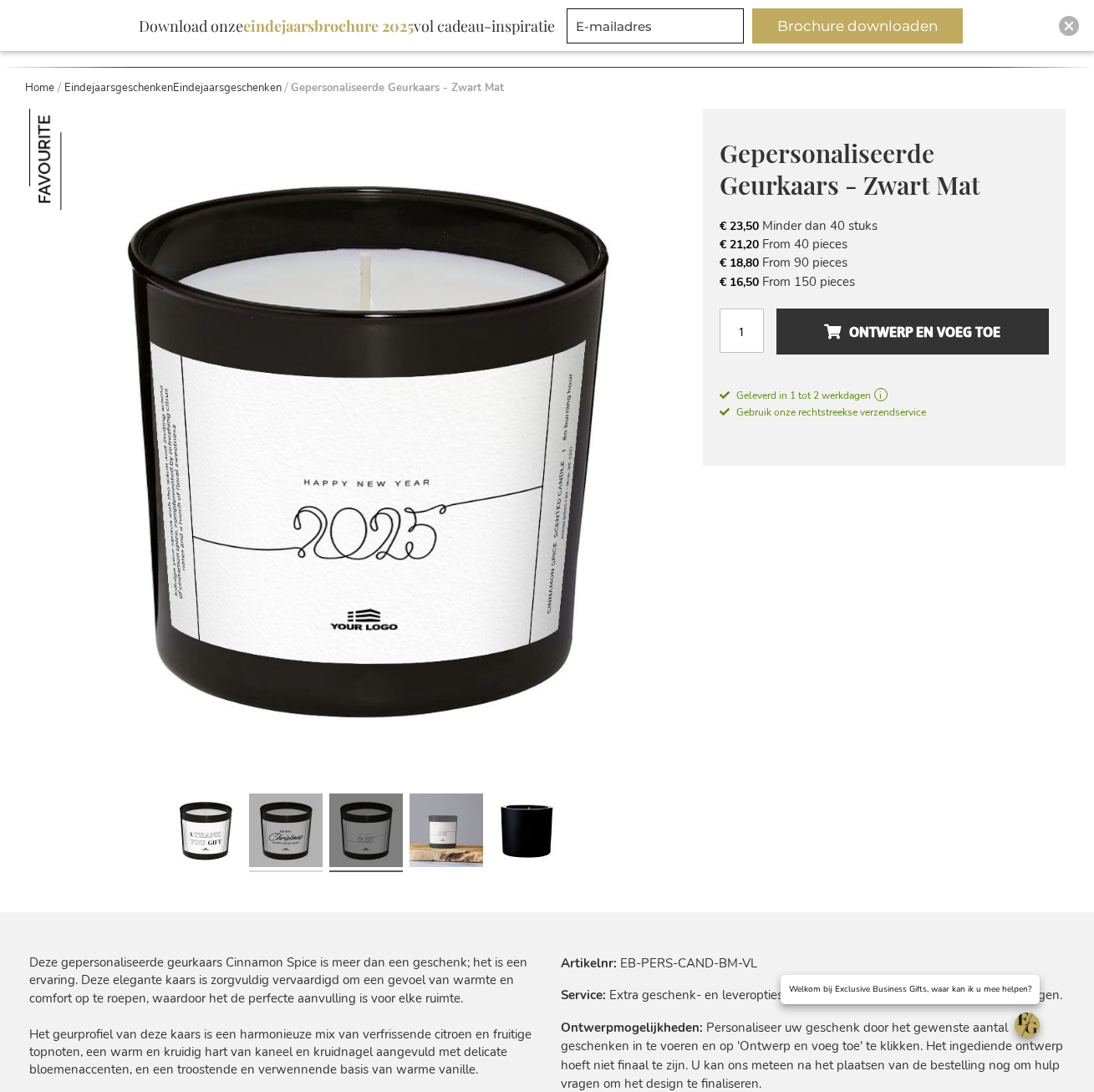
click at [305, 836] on link at bounding box center [286, 832] width 74 height 92
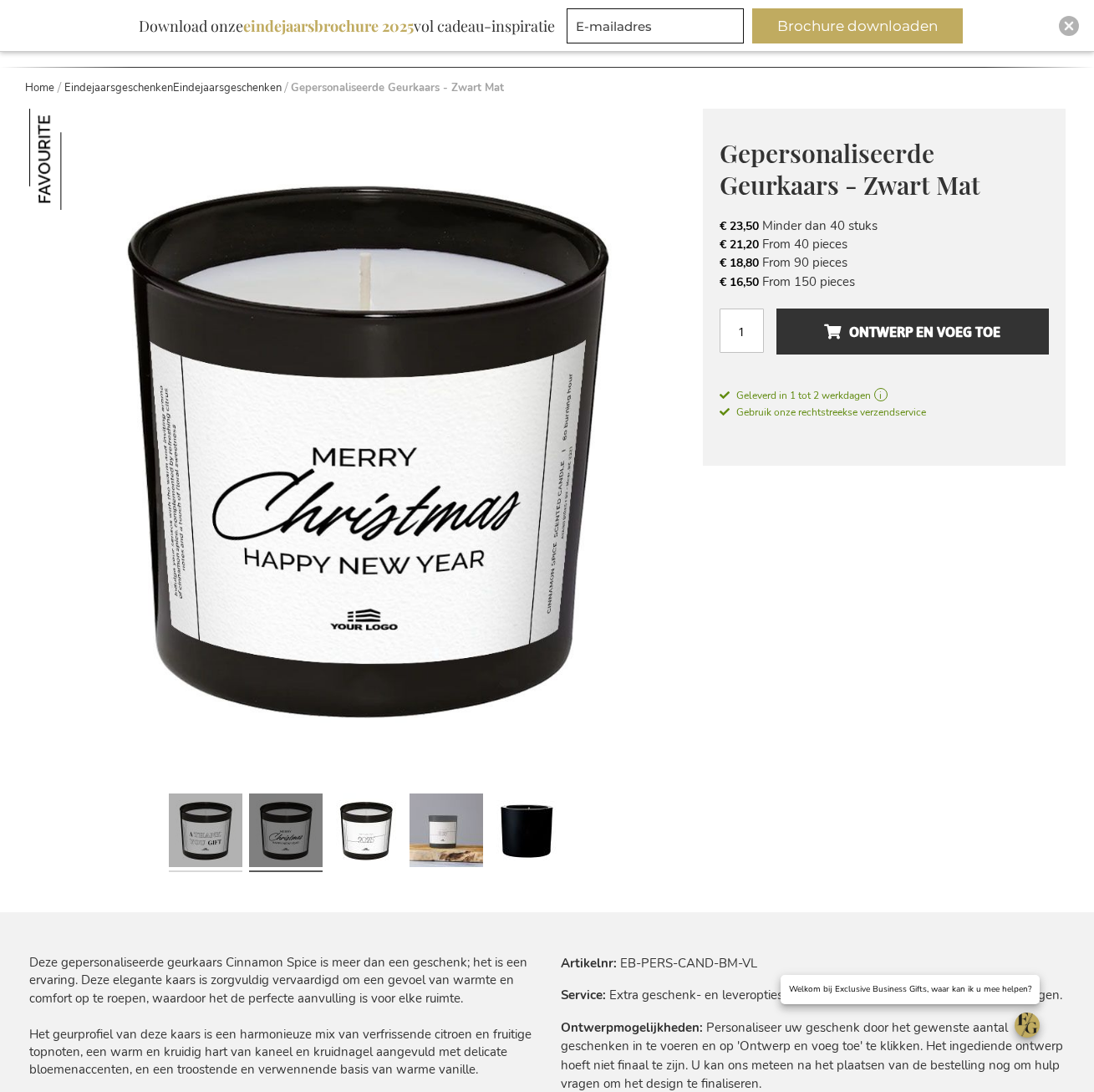
click at [204, 837] on link at bounding box center [206, 832] width 74 height 92
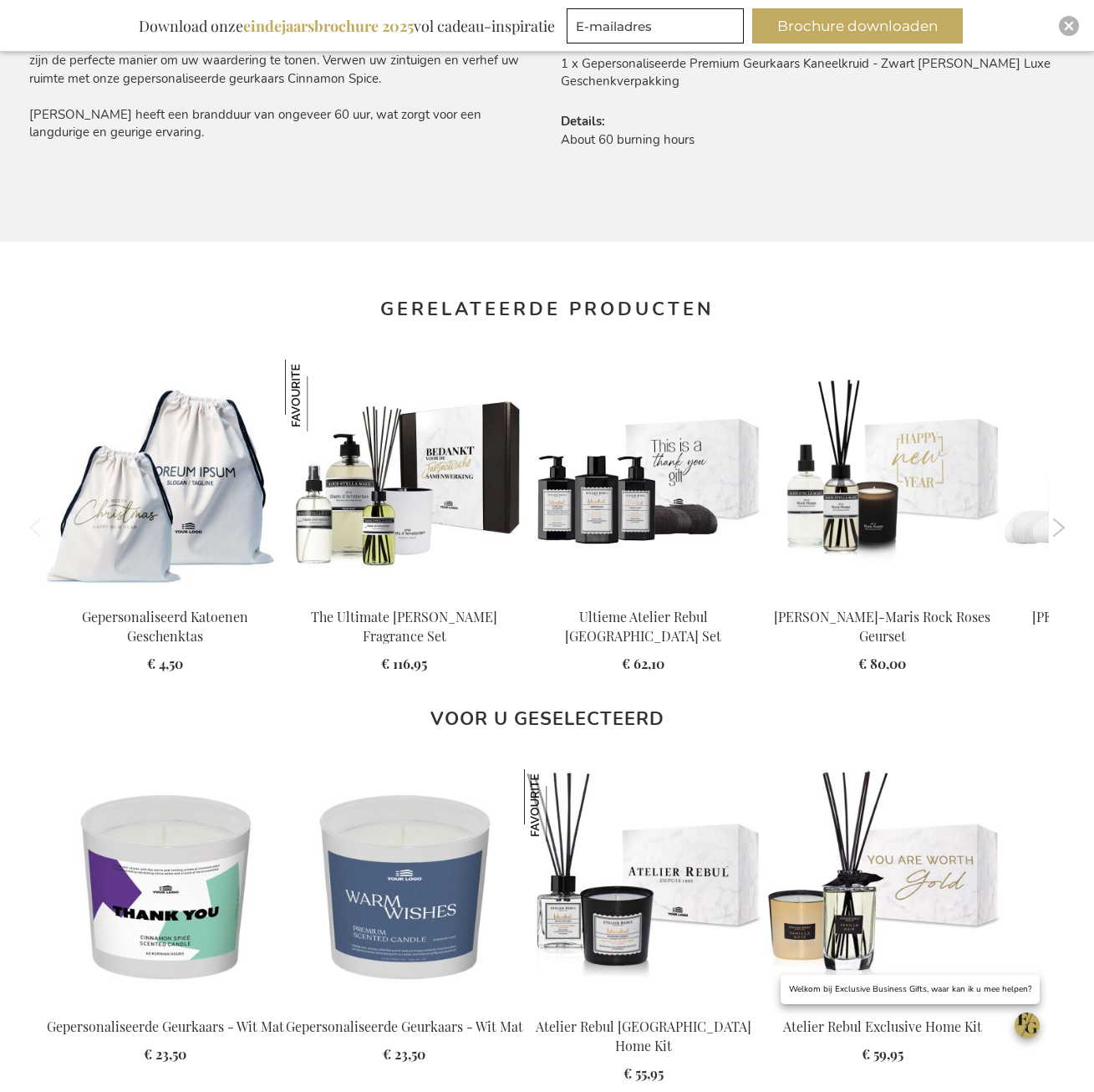
scroll to position [1337, 0]
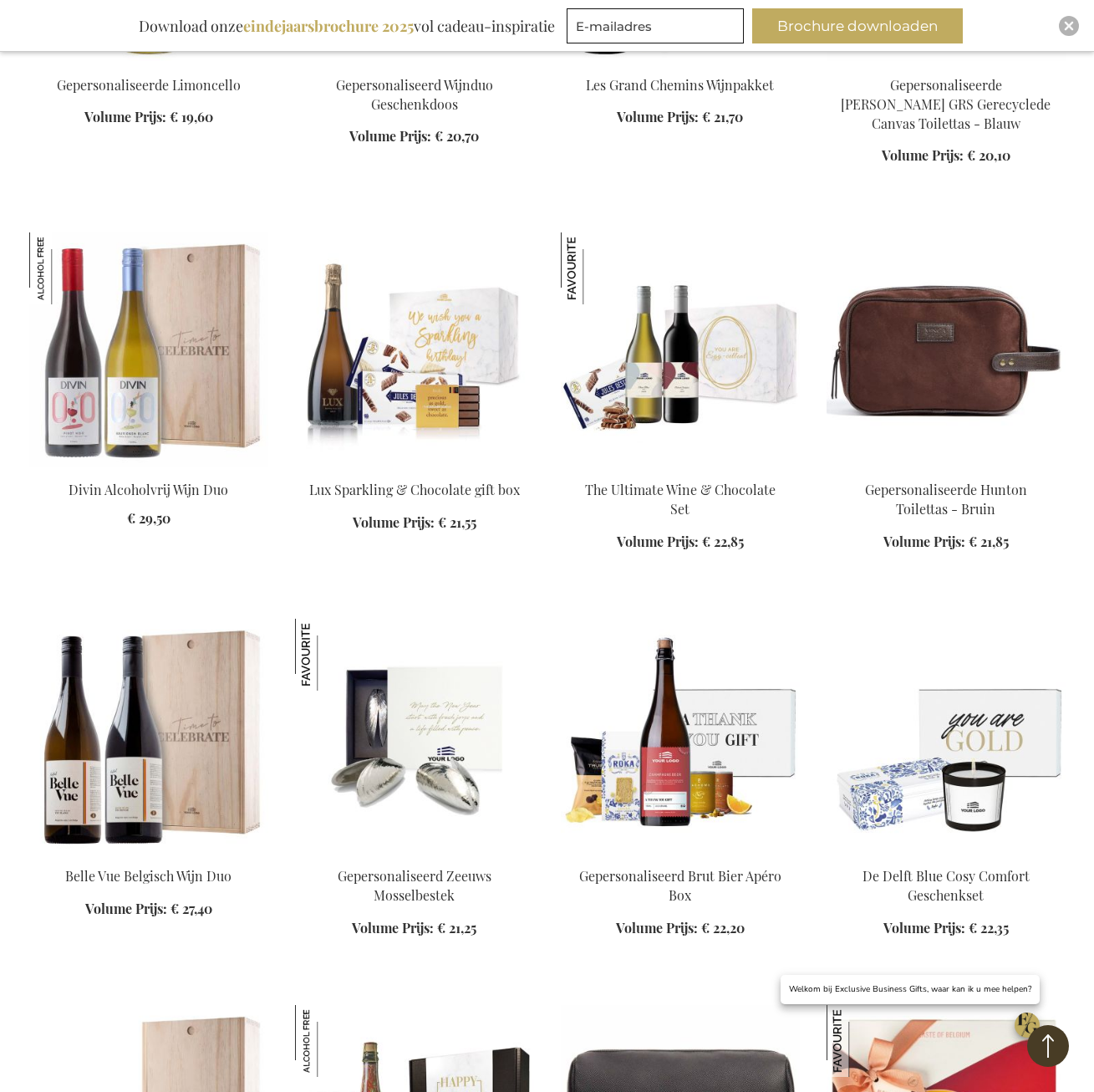
scroll to position [3496, 0]
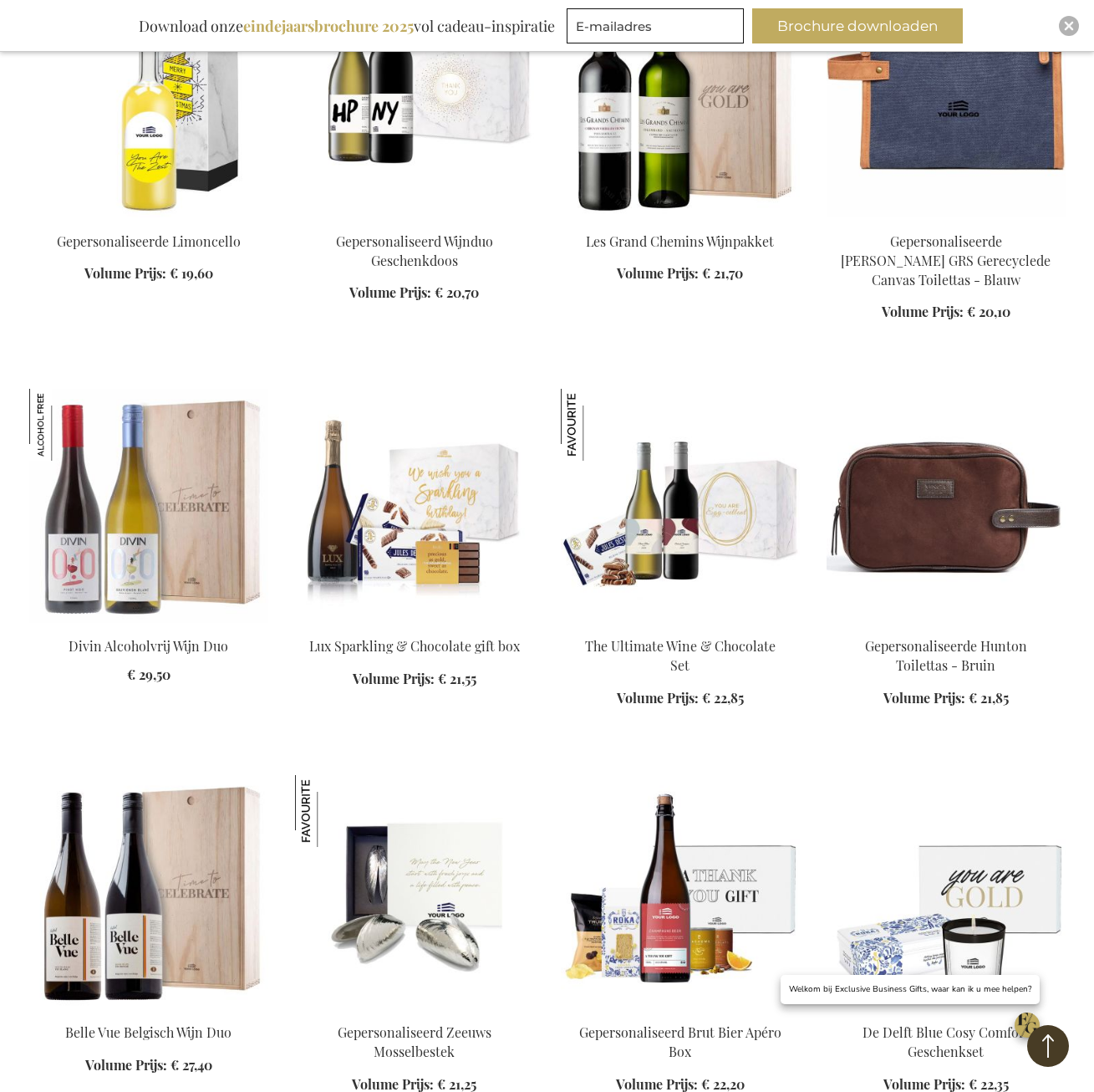
scroll to position [3245, 0]
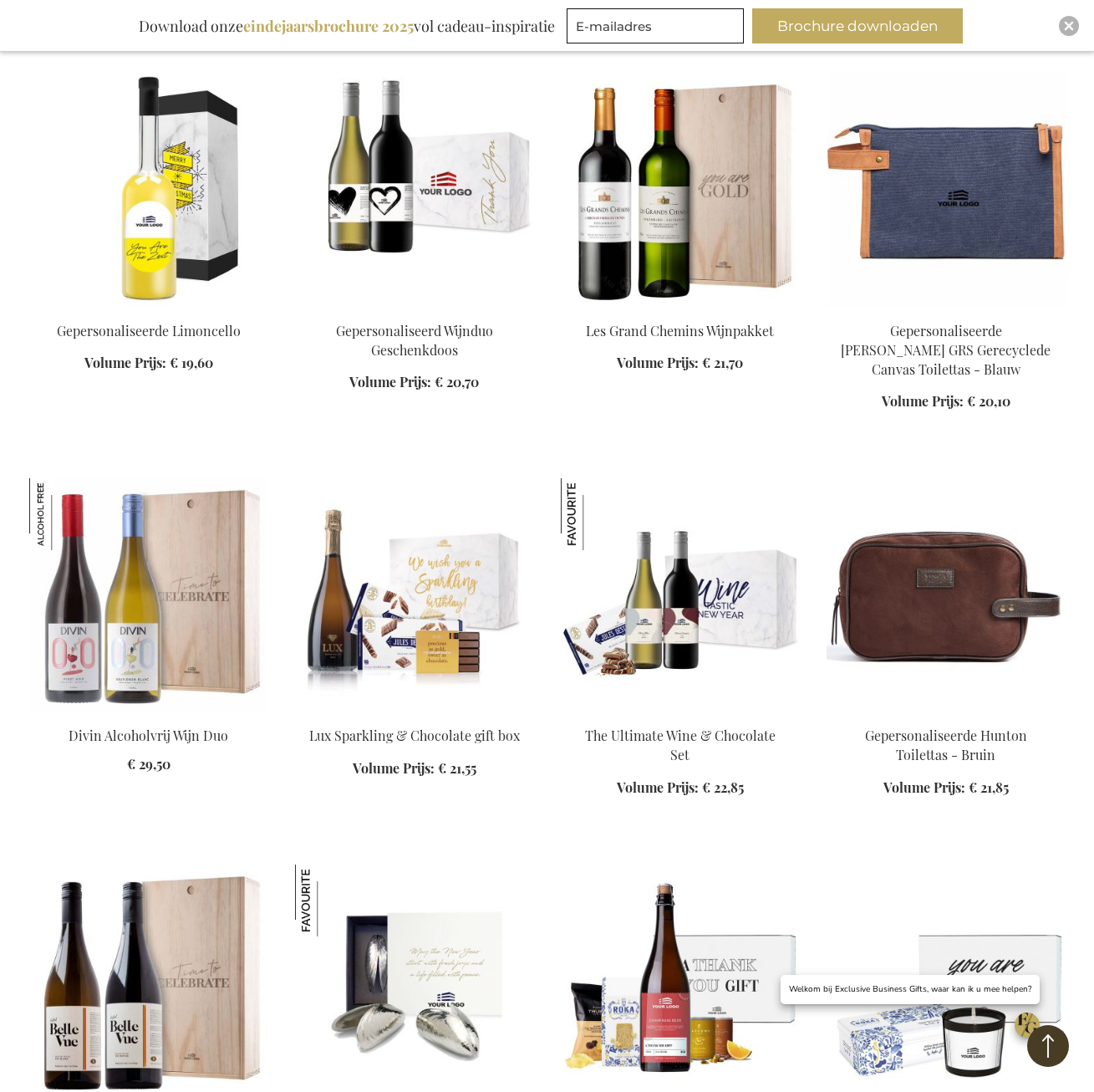
click at [400, 169] on img at bounding box center [414, 189] width 239 height 234
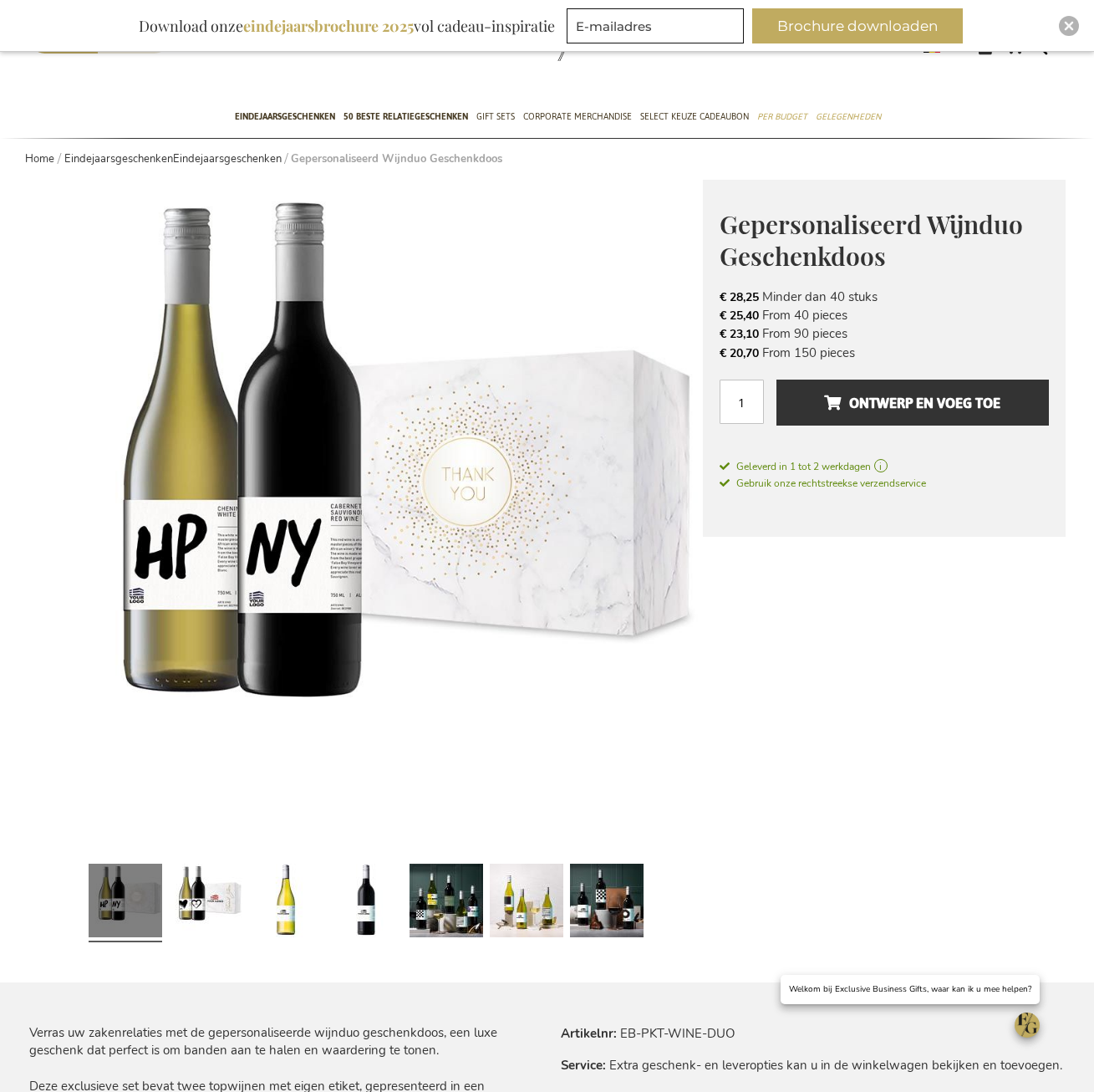
scroll to position [335, 0]
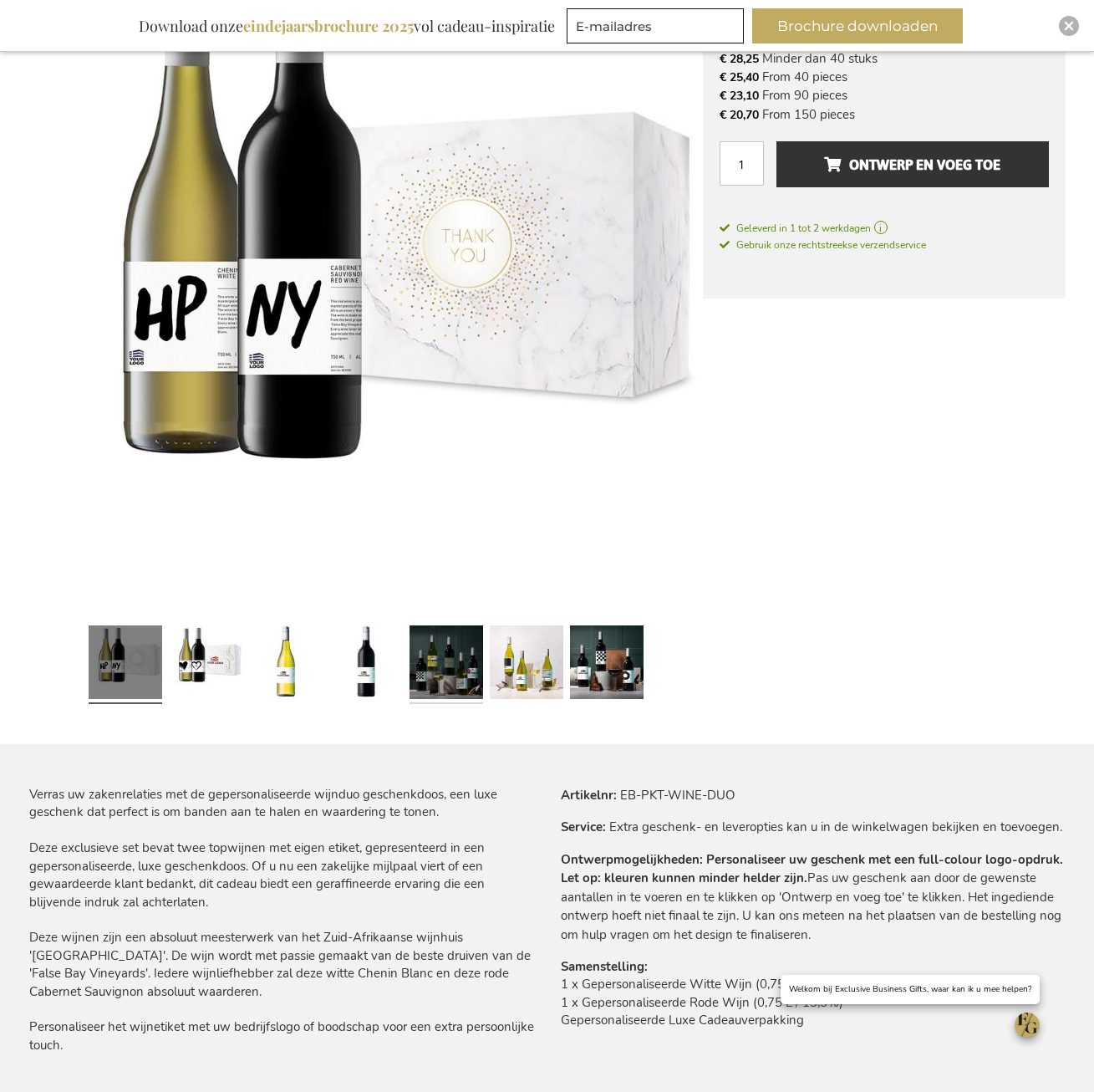
click at [449, 669] on link at bounding box center [446, 664] width 74 height 92
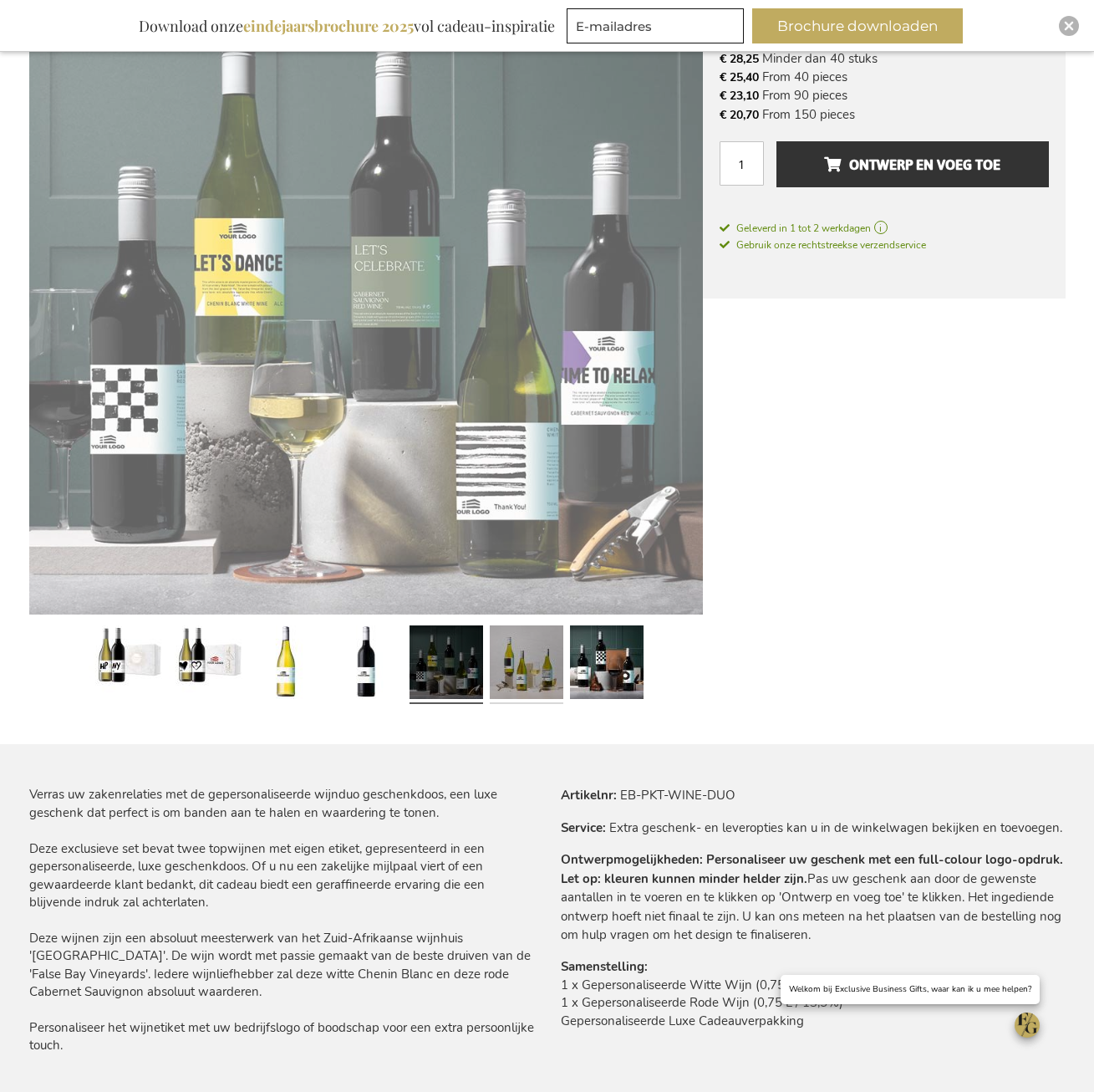
scroll to position [335, 0]
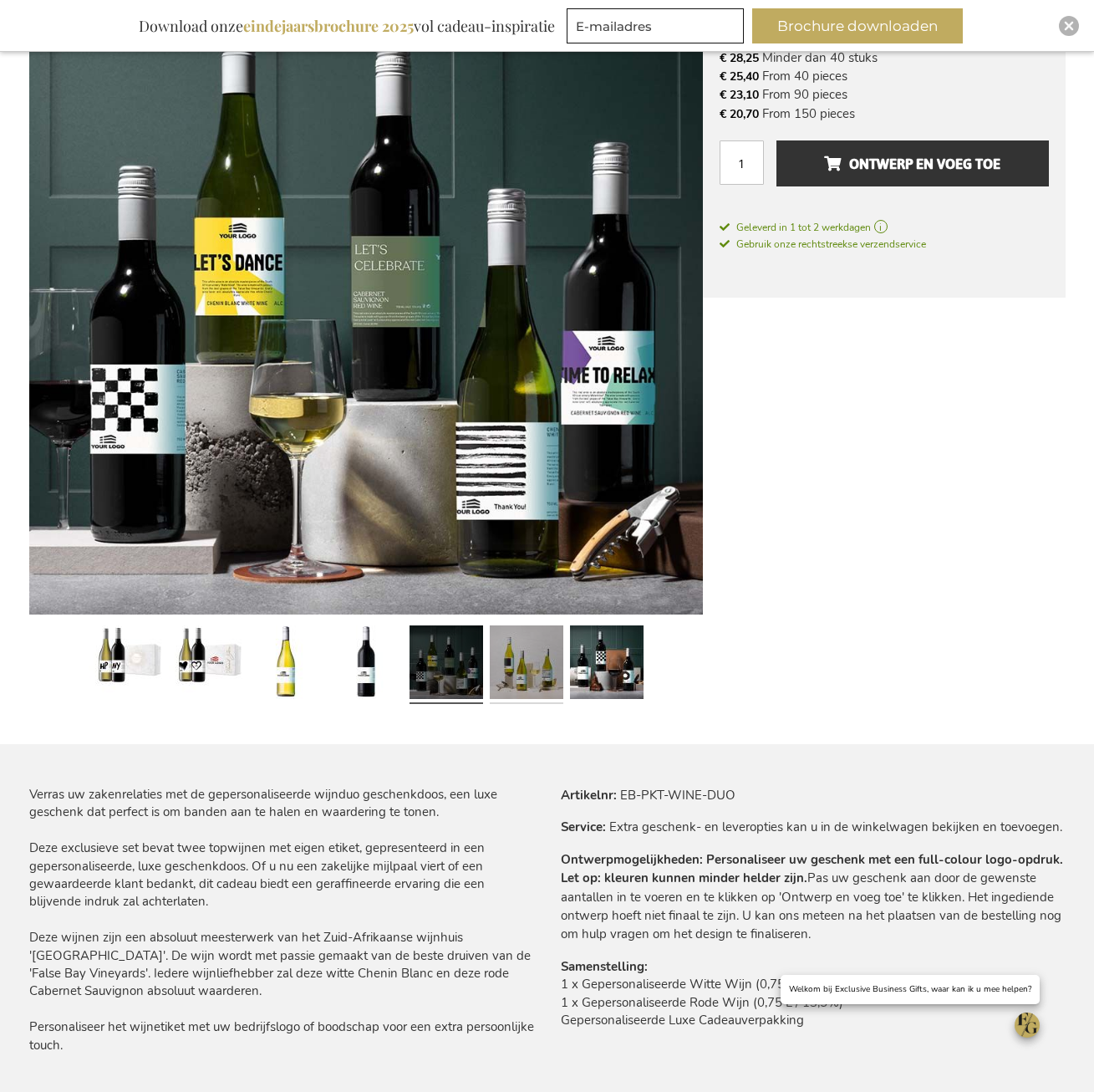
click at [520, 673] on link at bounding box center [527, 664] width 74 height 92
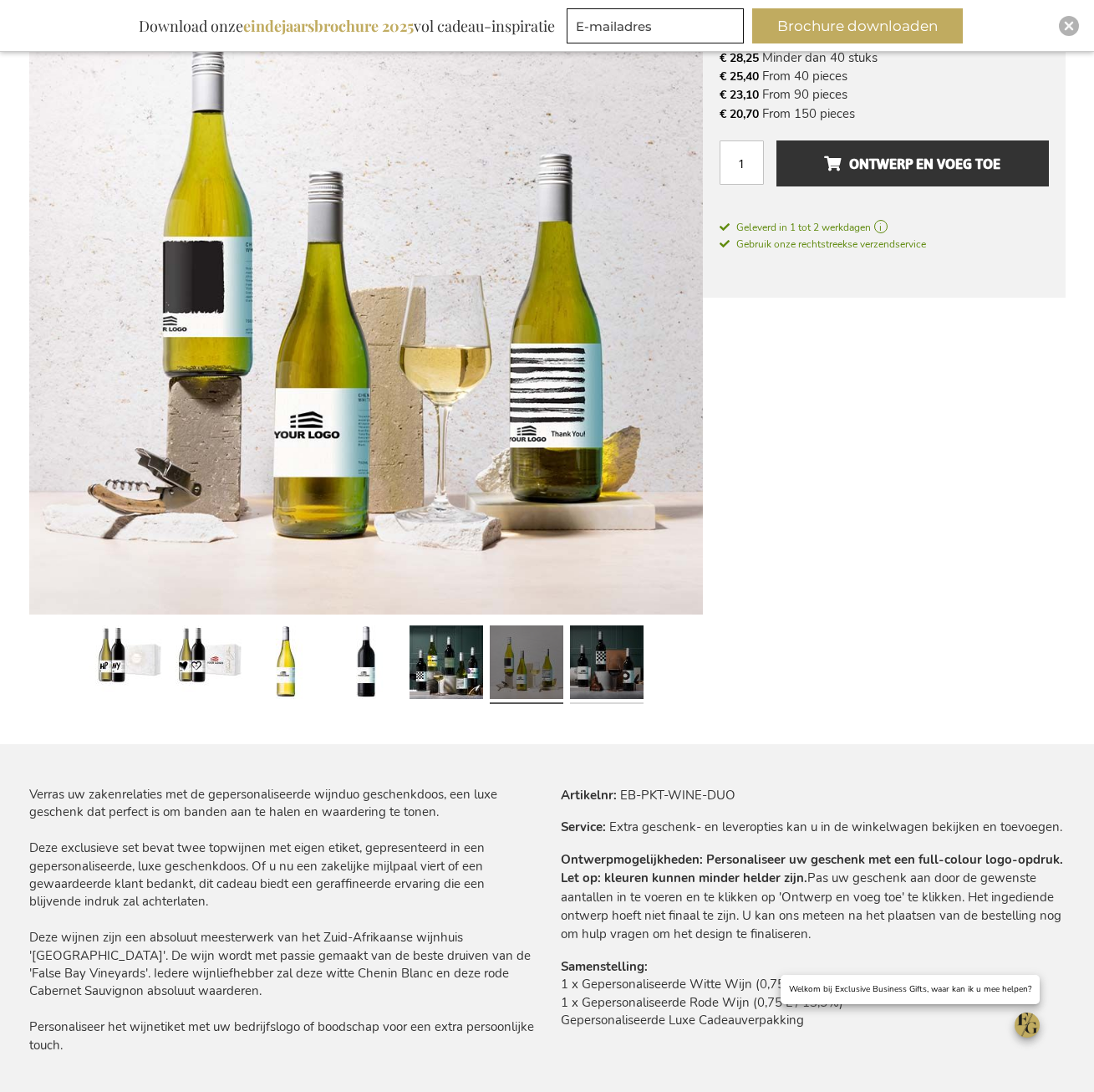
click at [625, 674] on link at bounding box center [607, 664] width 74 height 92
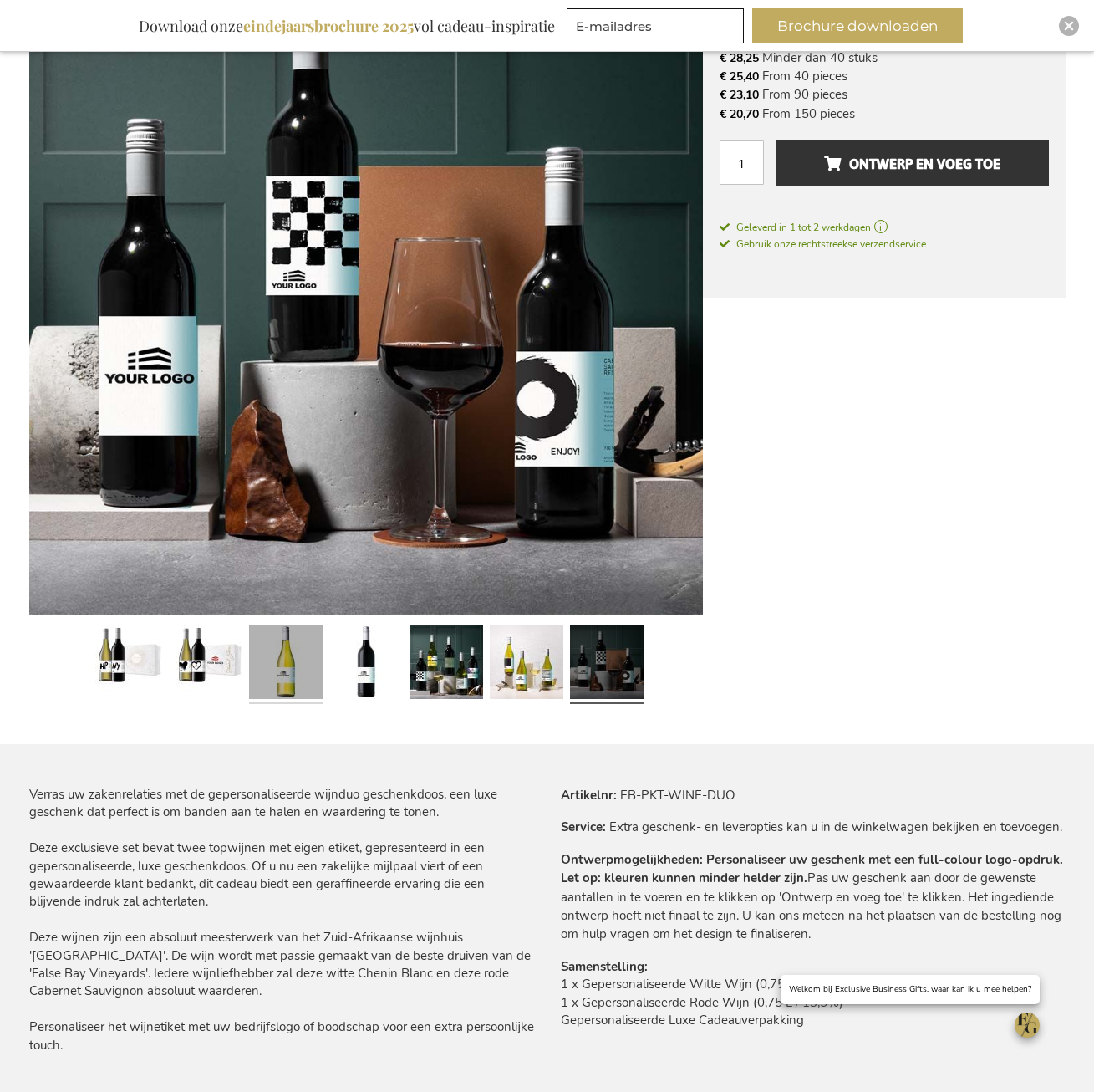
click at [305, 680] on link at bounding box center [286, 664] width 74 height 92
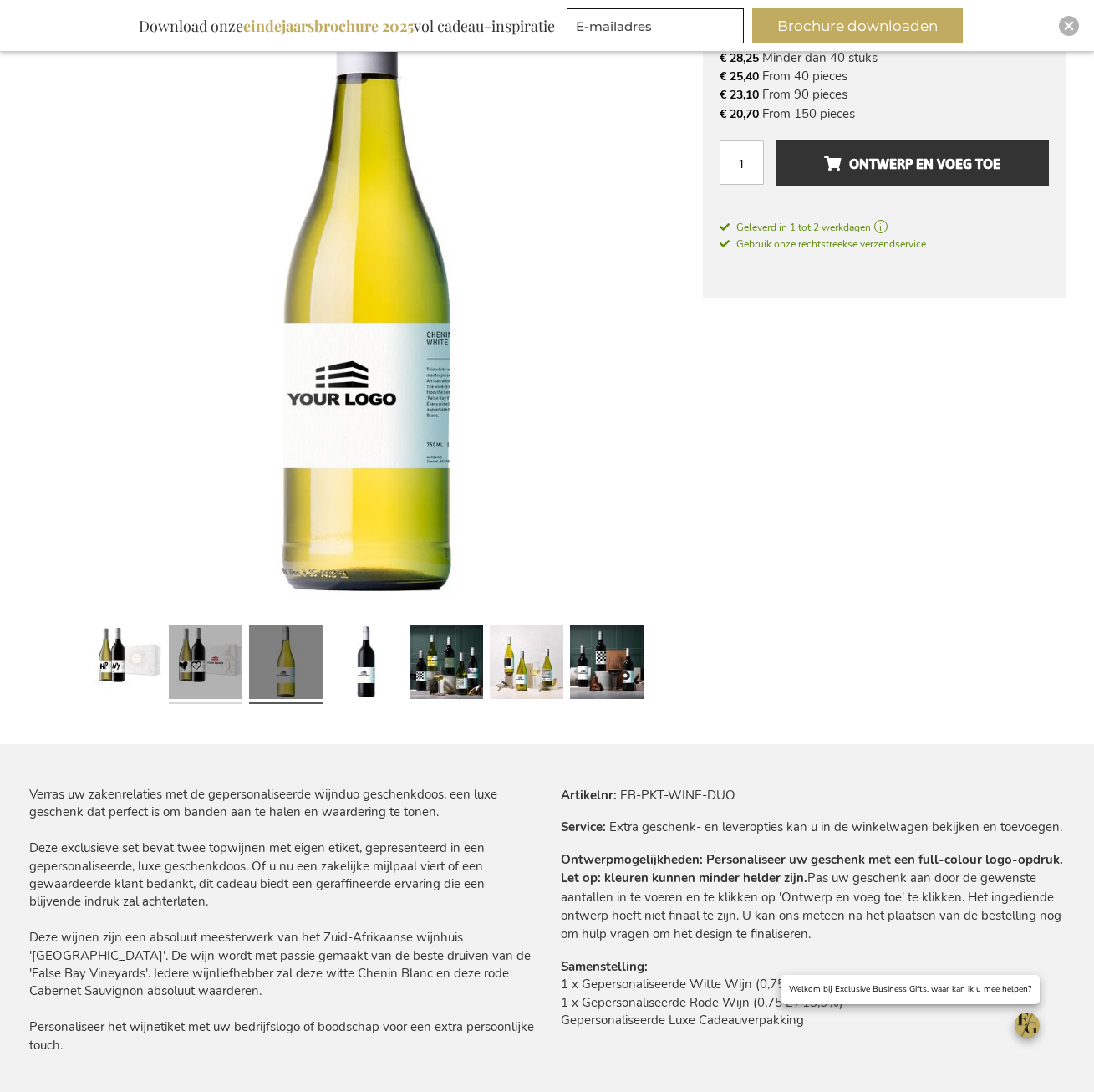
click at [223, 666] on link at bounding box center [206, 664] width 74 height 92
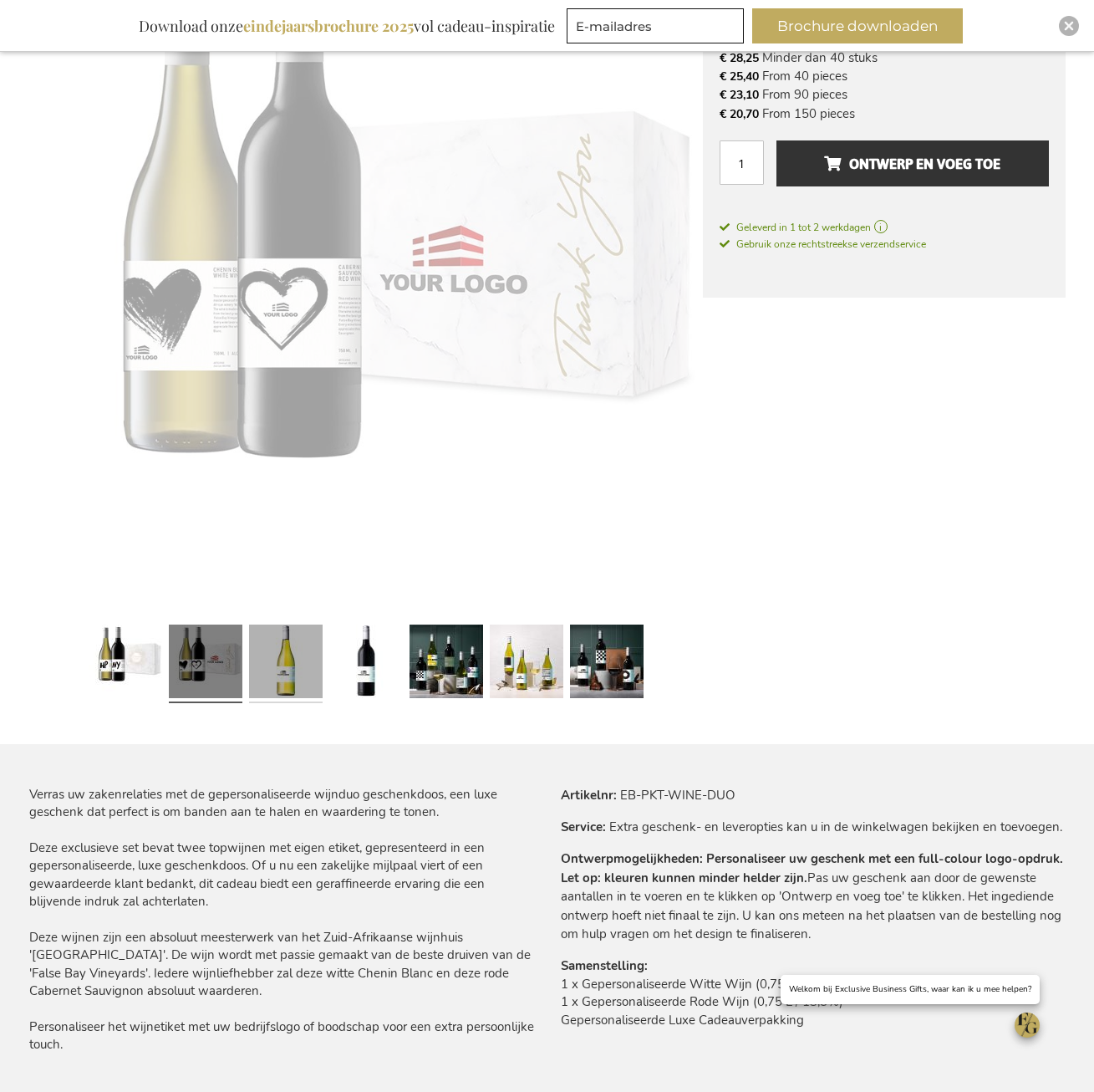
scroll to position [335, 0]
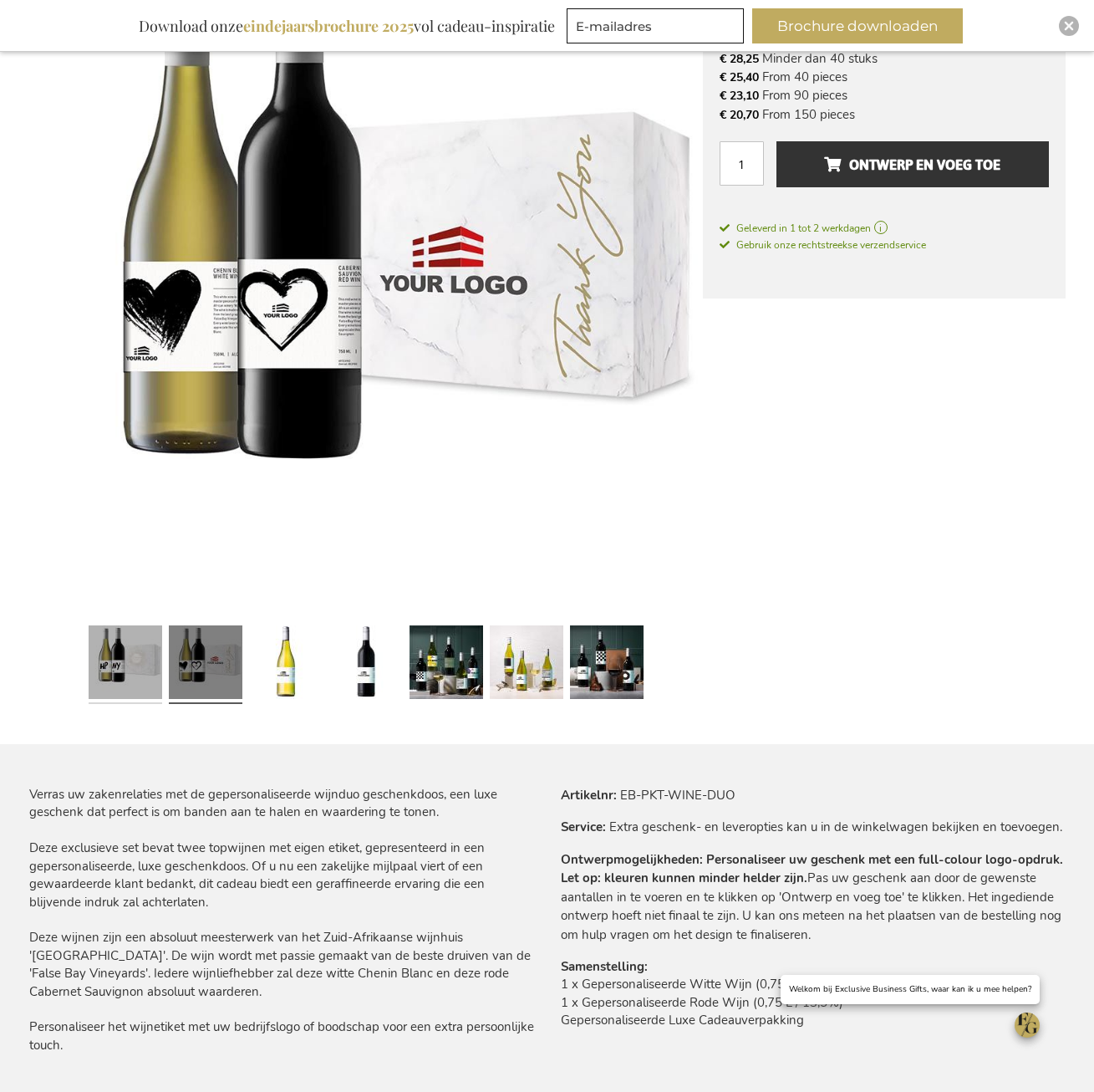
click at [125, 647] on link at bounding box center [125, 664] width 74 height 92
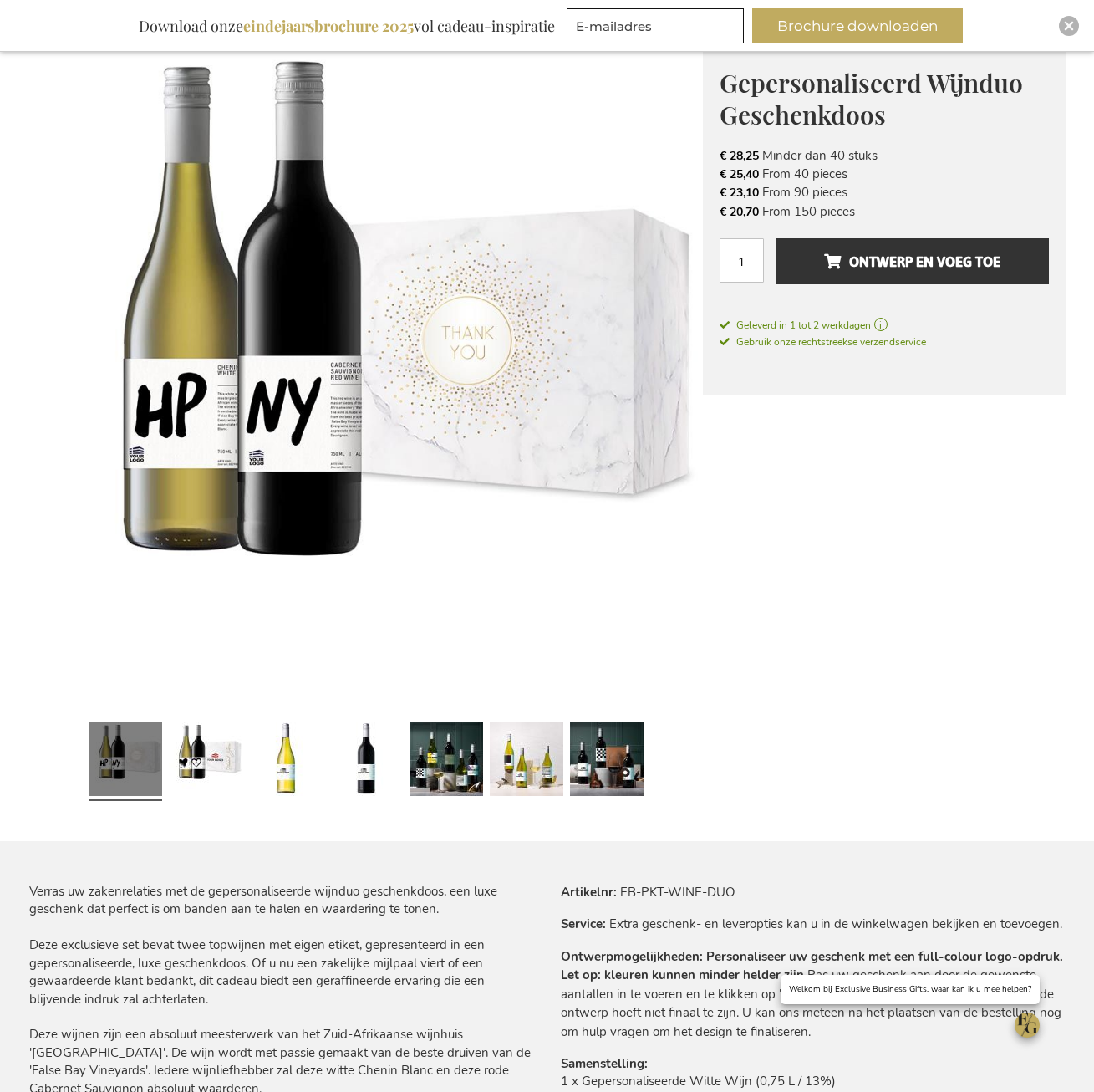
scroll to position [0, 0]
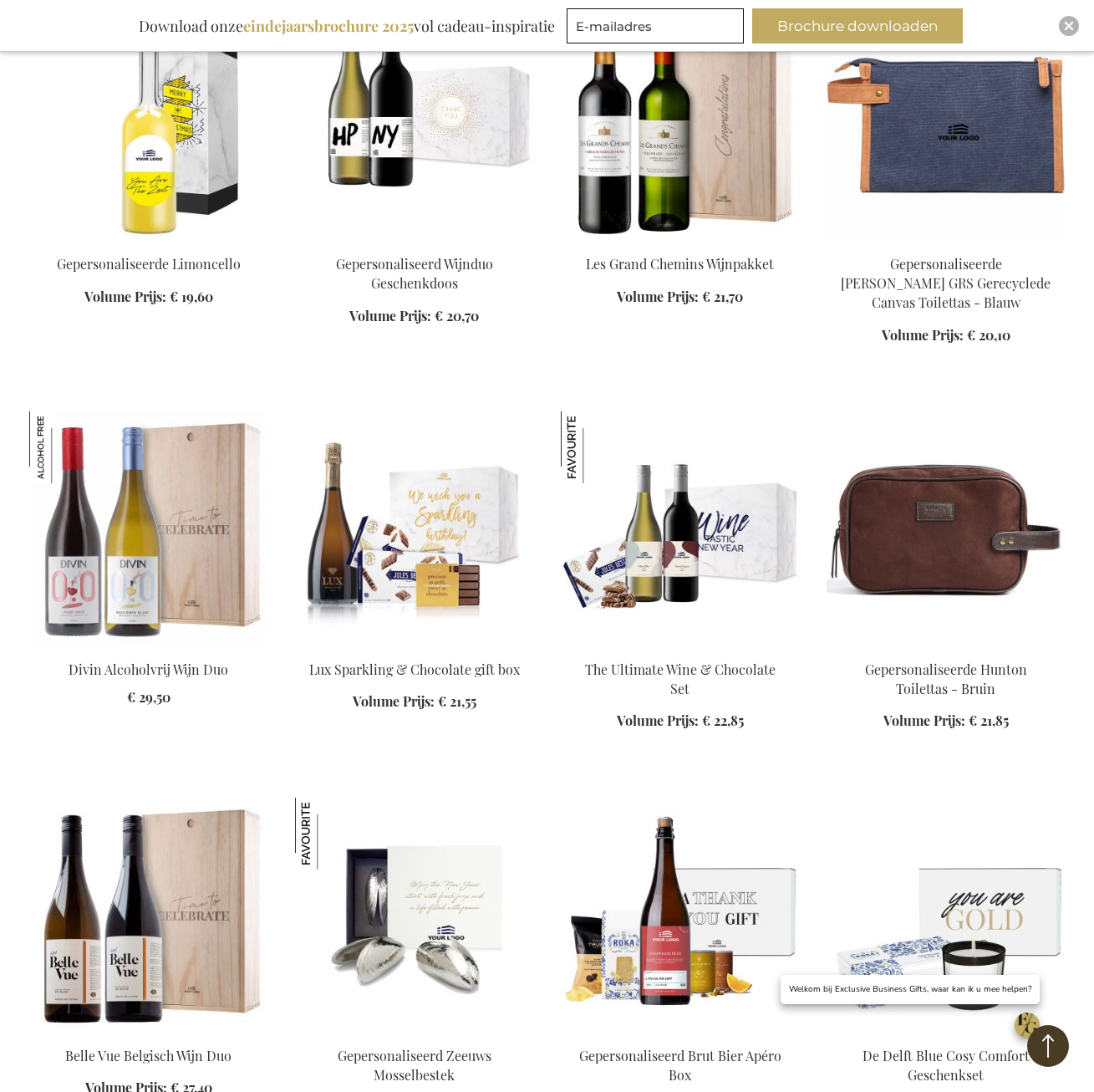
scroll to position [2585, 0]
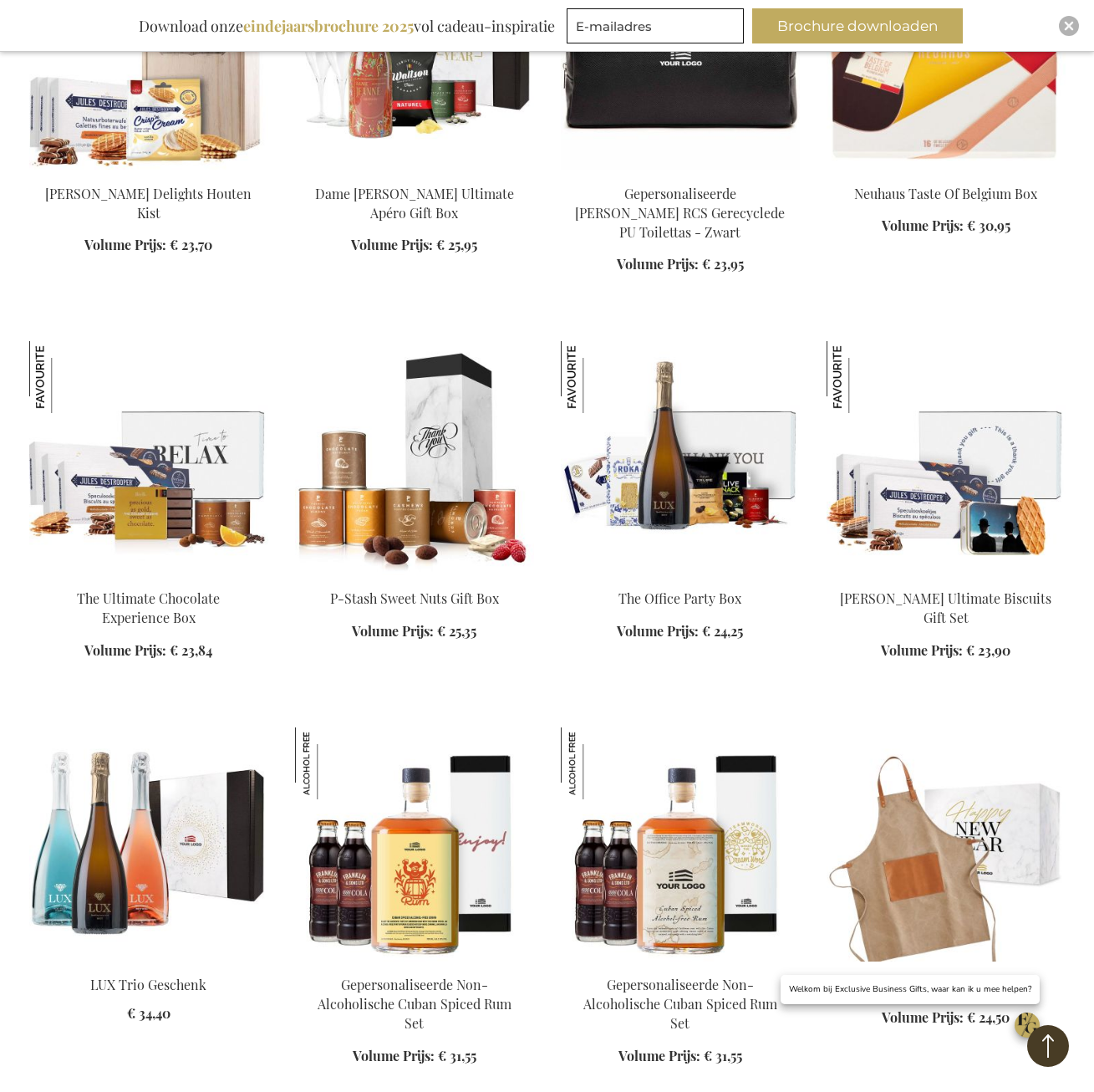
scroll to position [3421, 0]
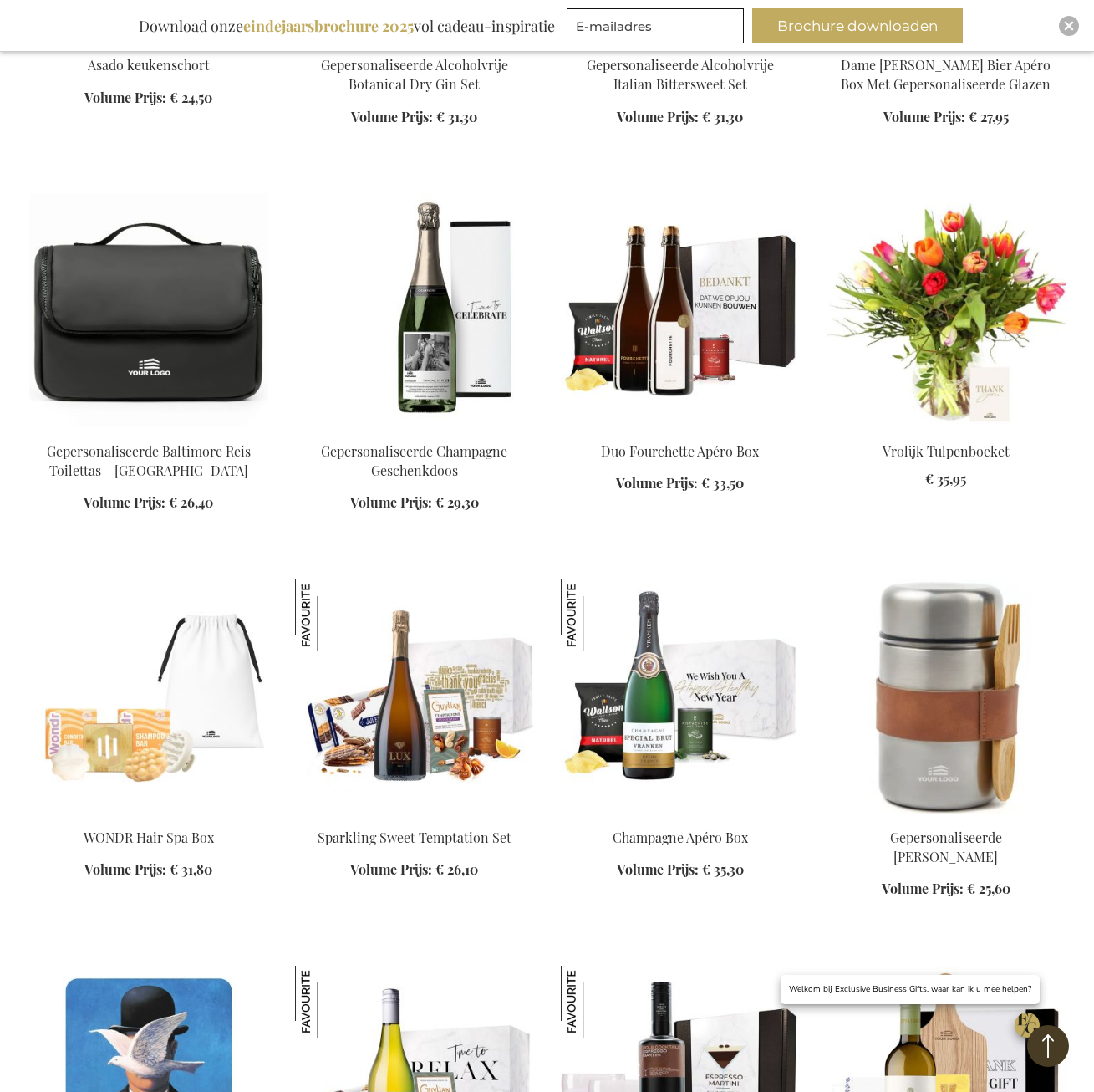
scroll to position [4758, 0]
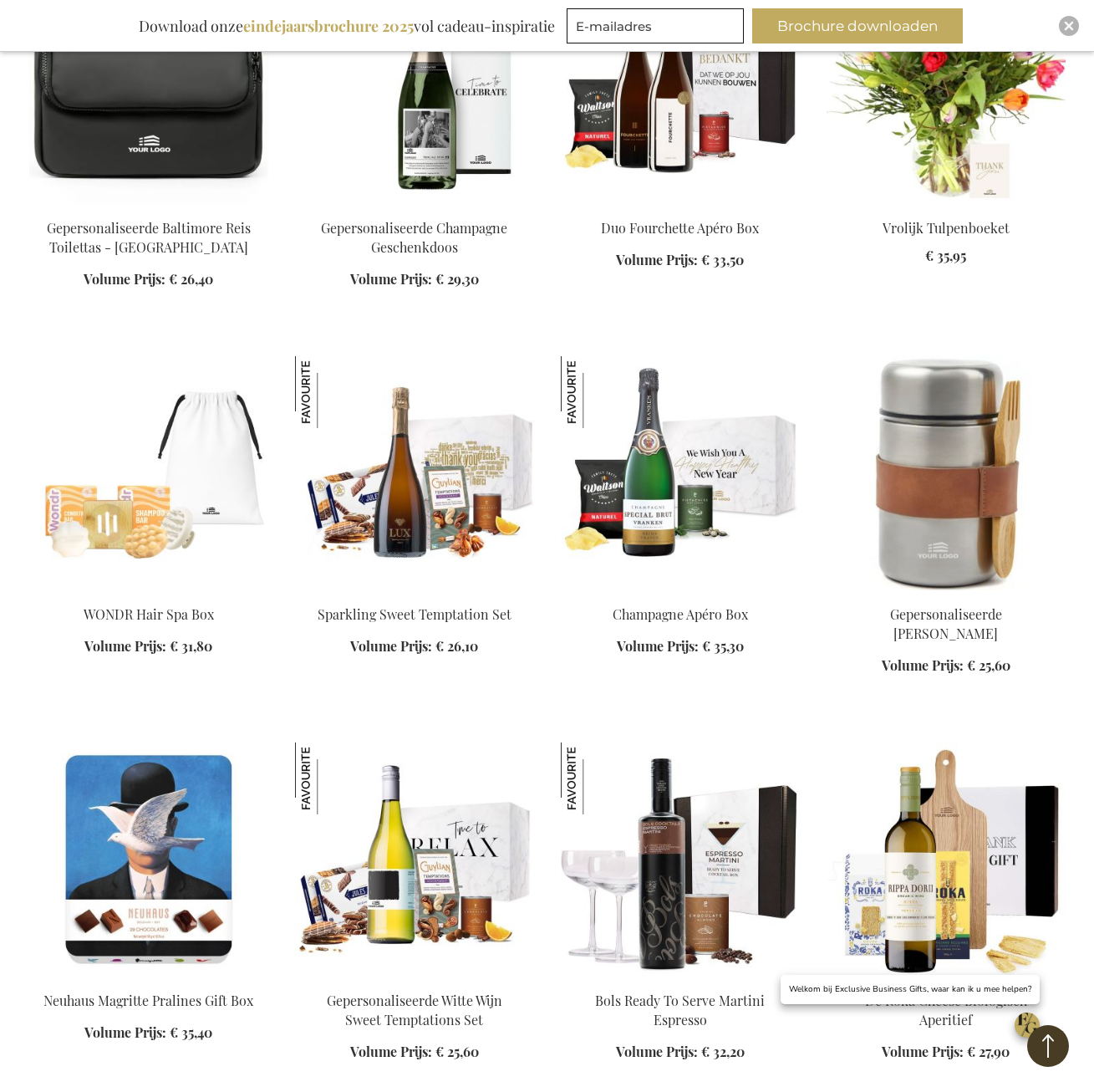
scroll to position [5009, 0]
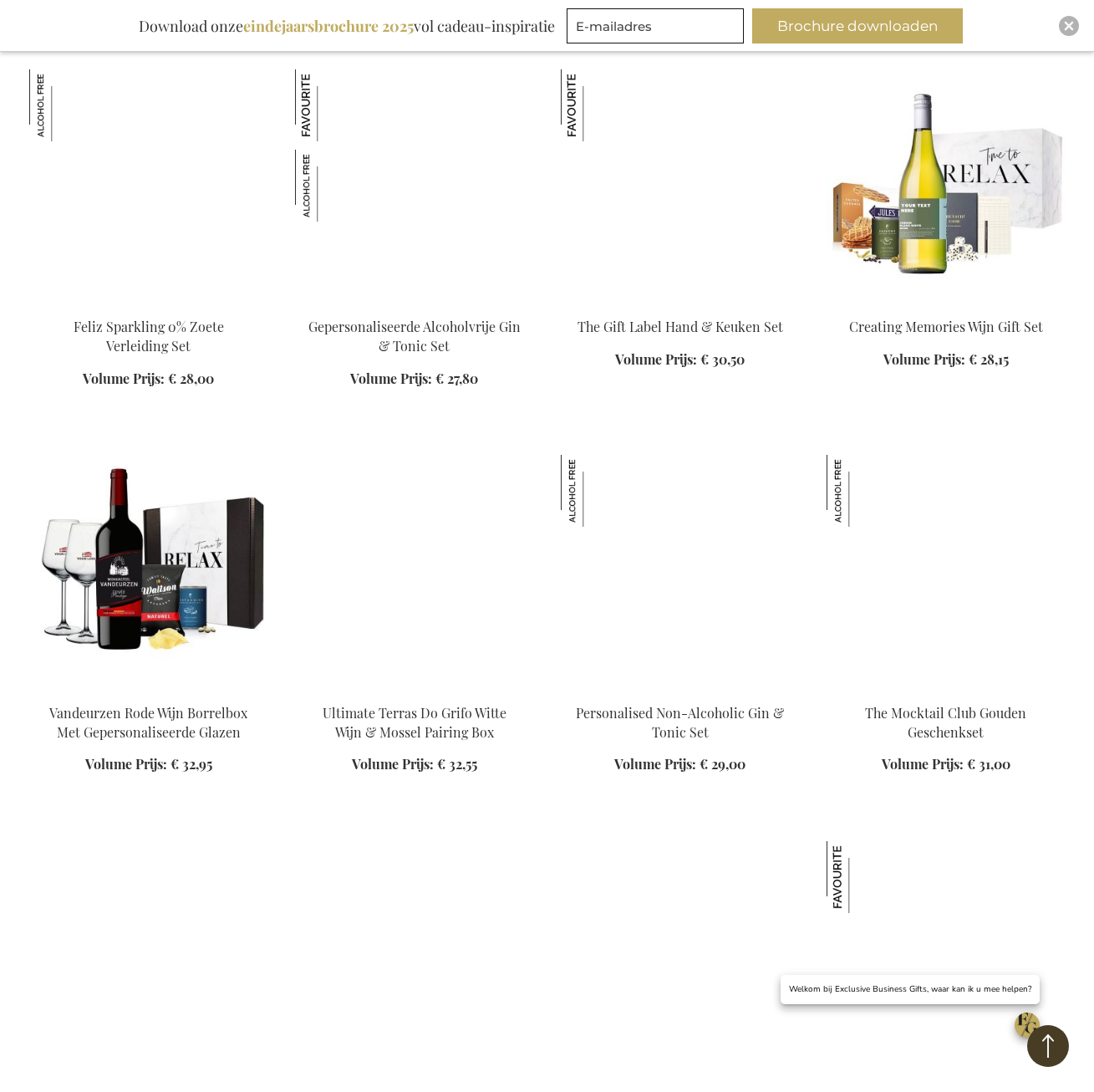
scroll to position [6764, 0]
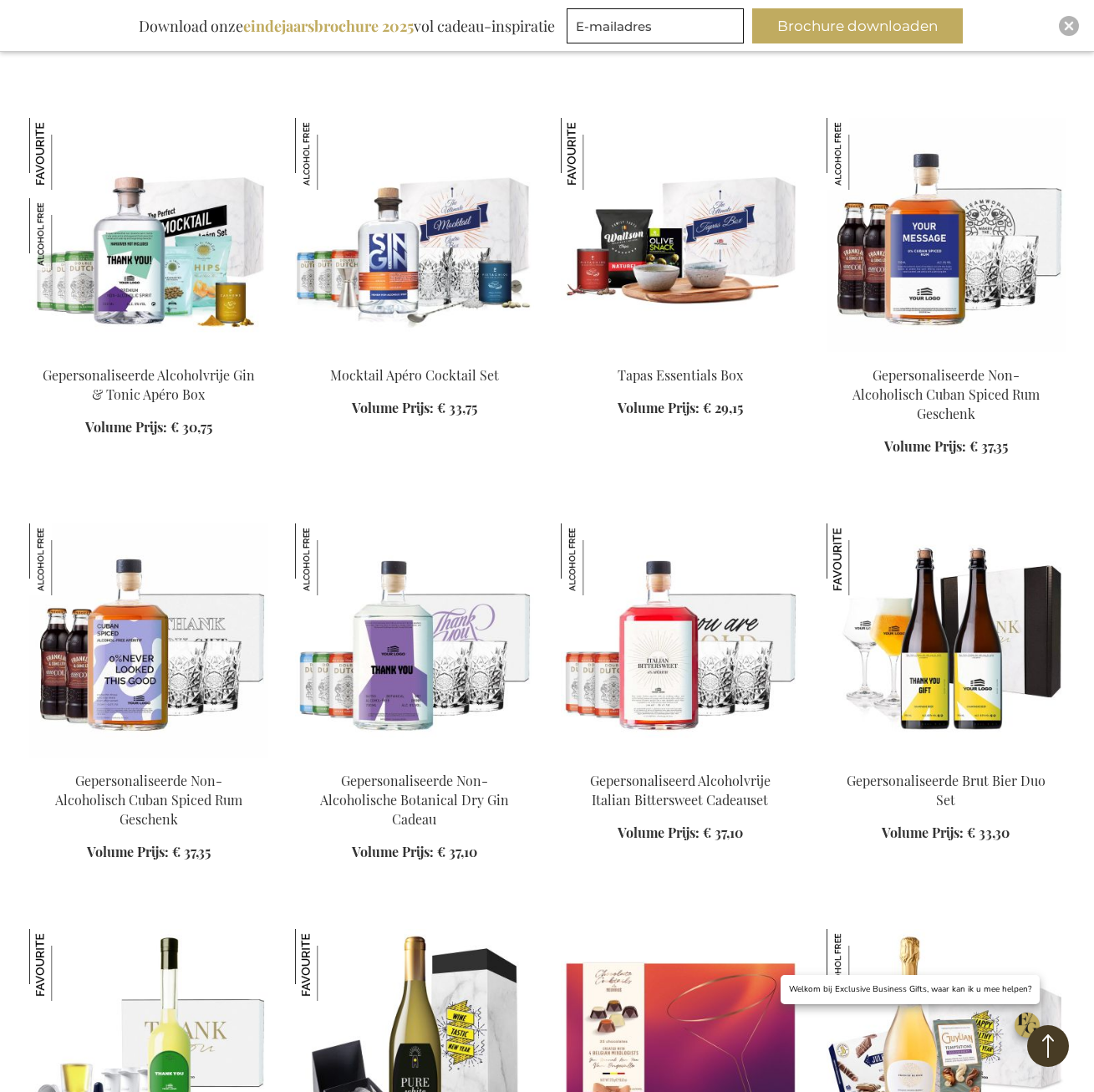
scroll to position [8269, 0]
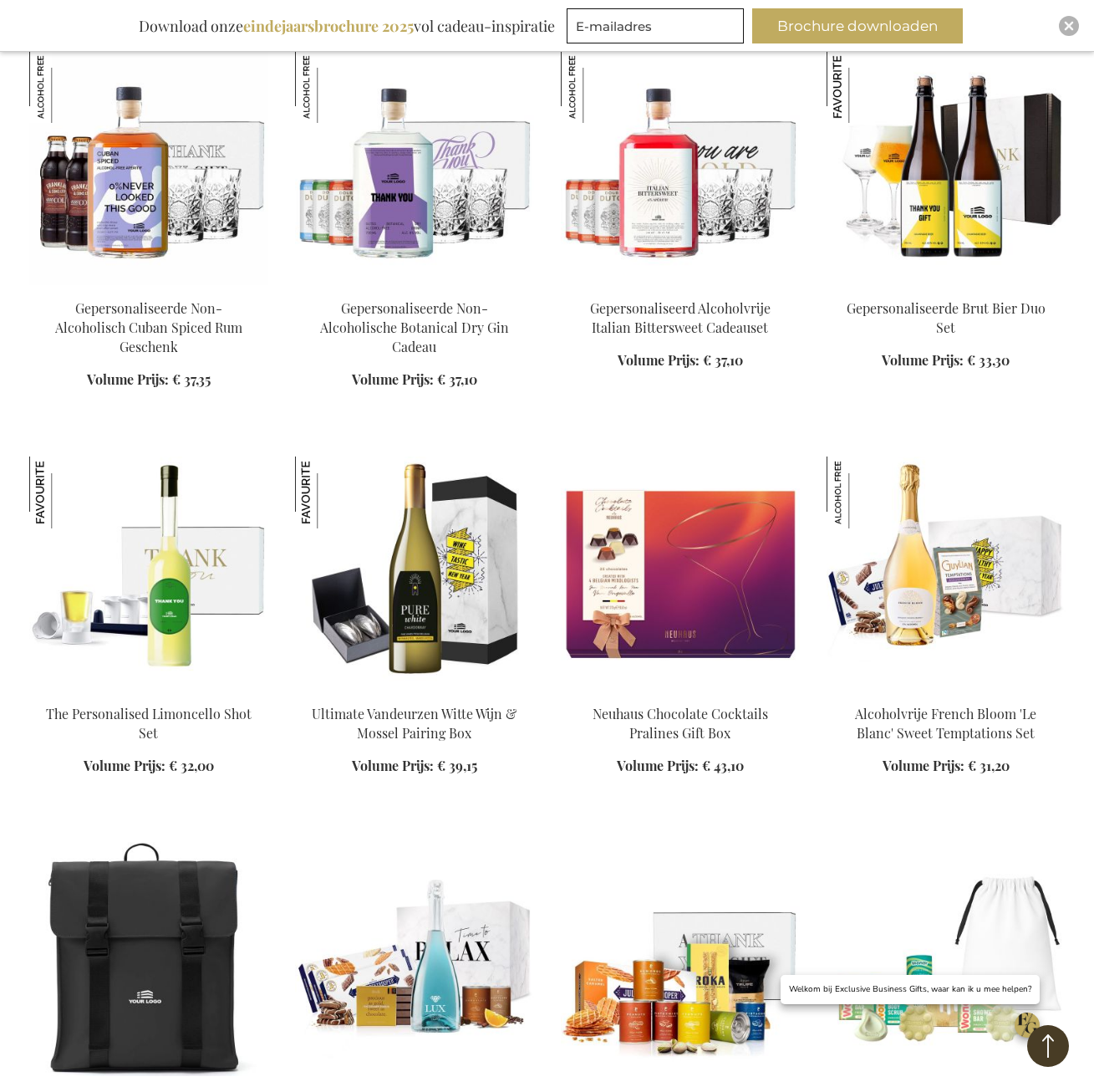
scroll to position [8938, 0]
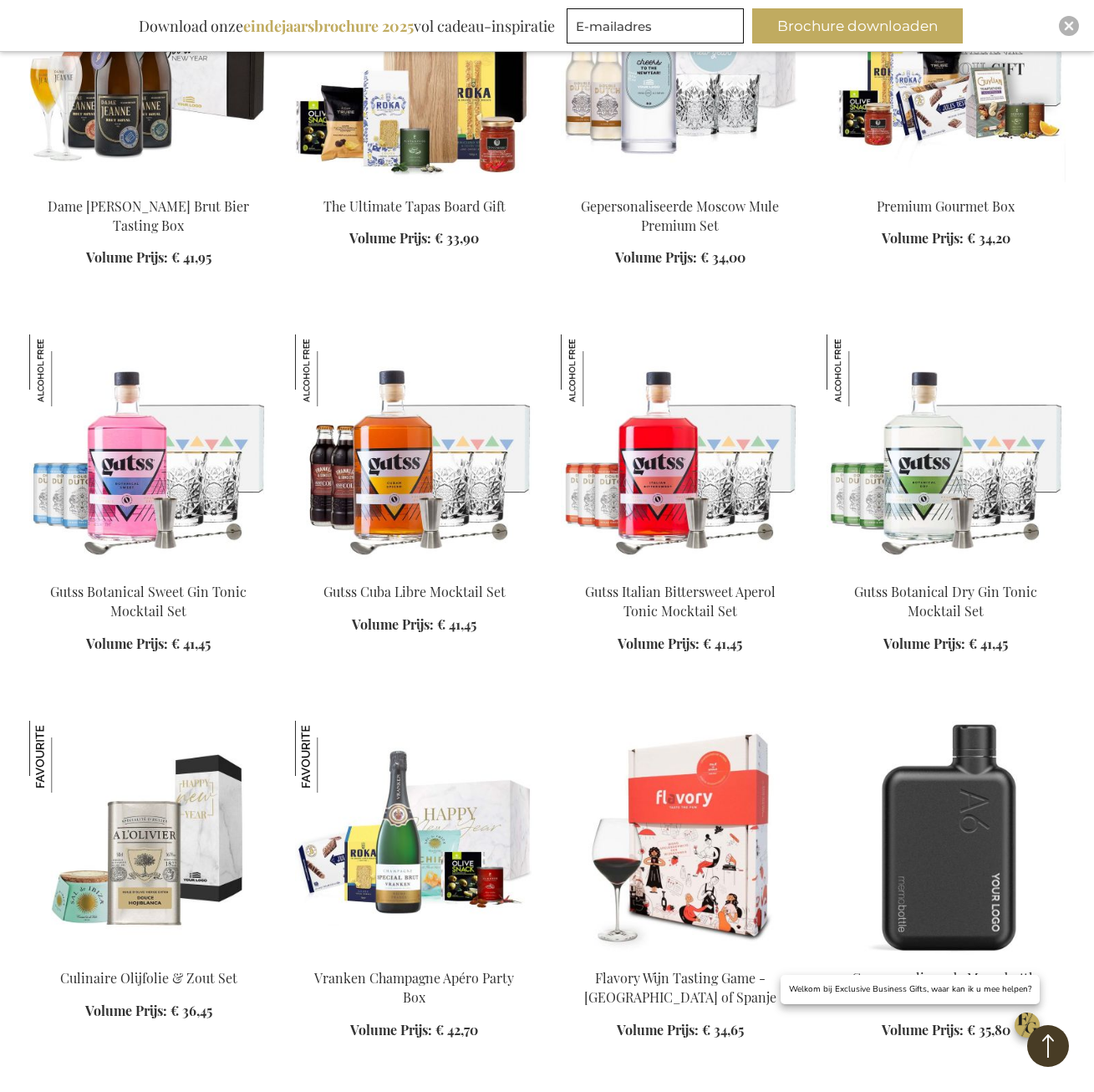
scroll to position [10442, 0]
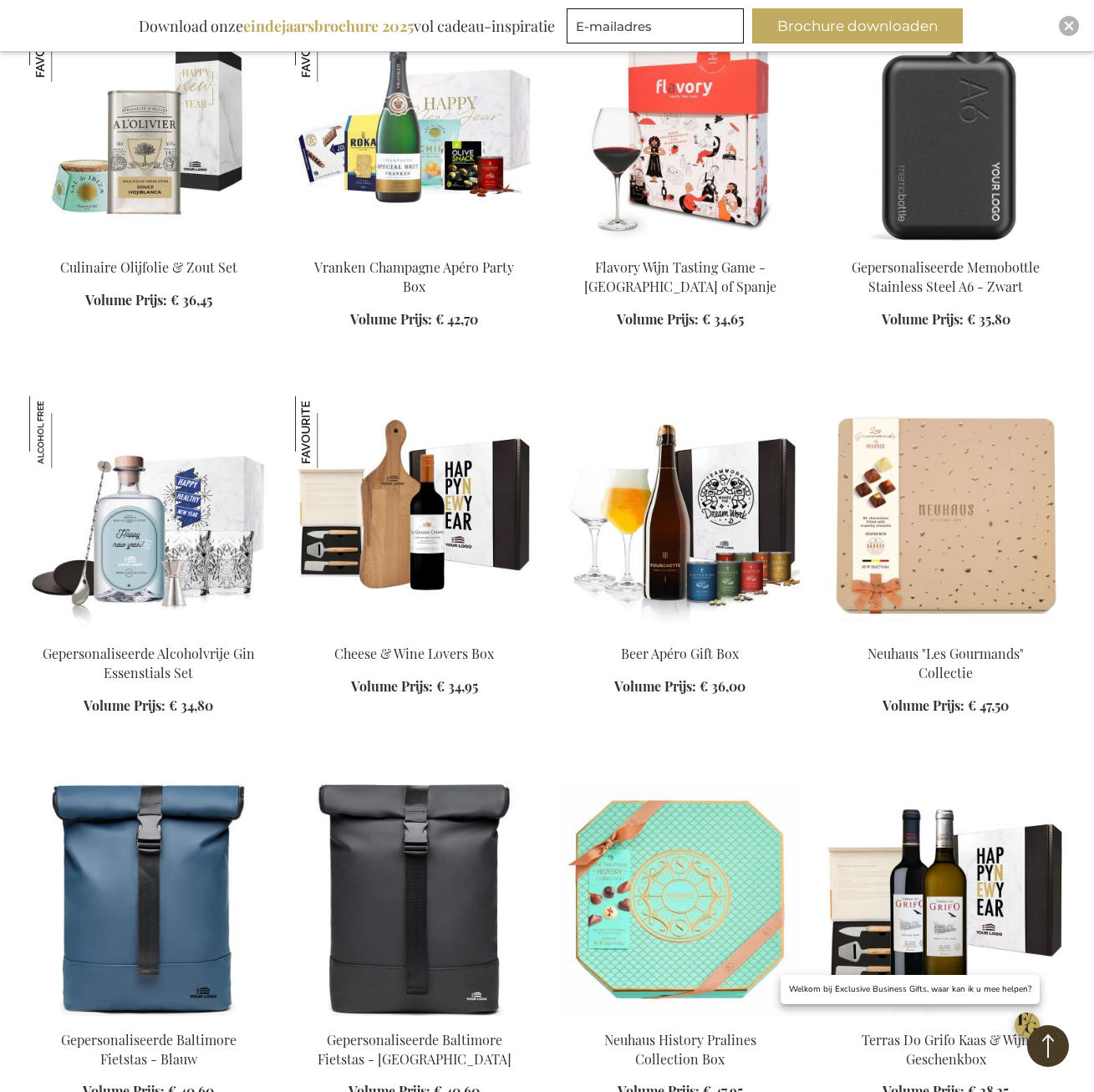
scroll to position [11111, 0]
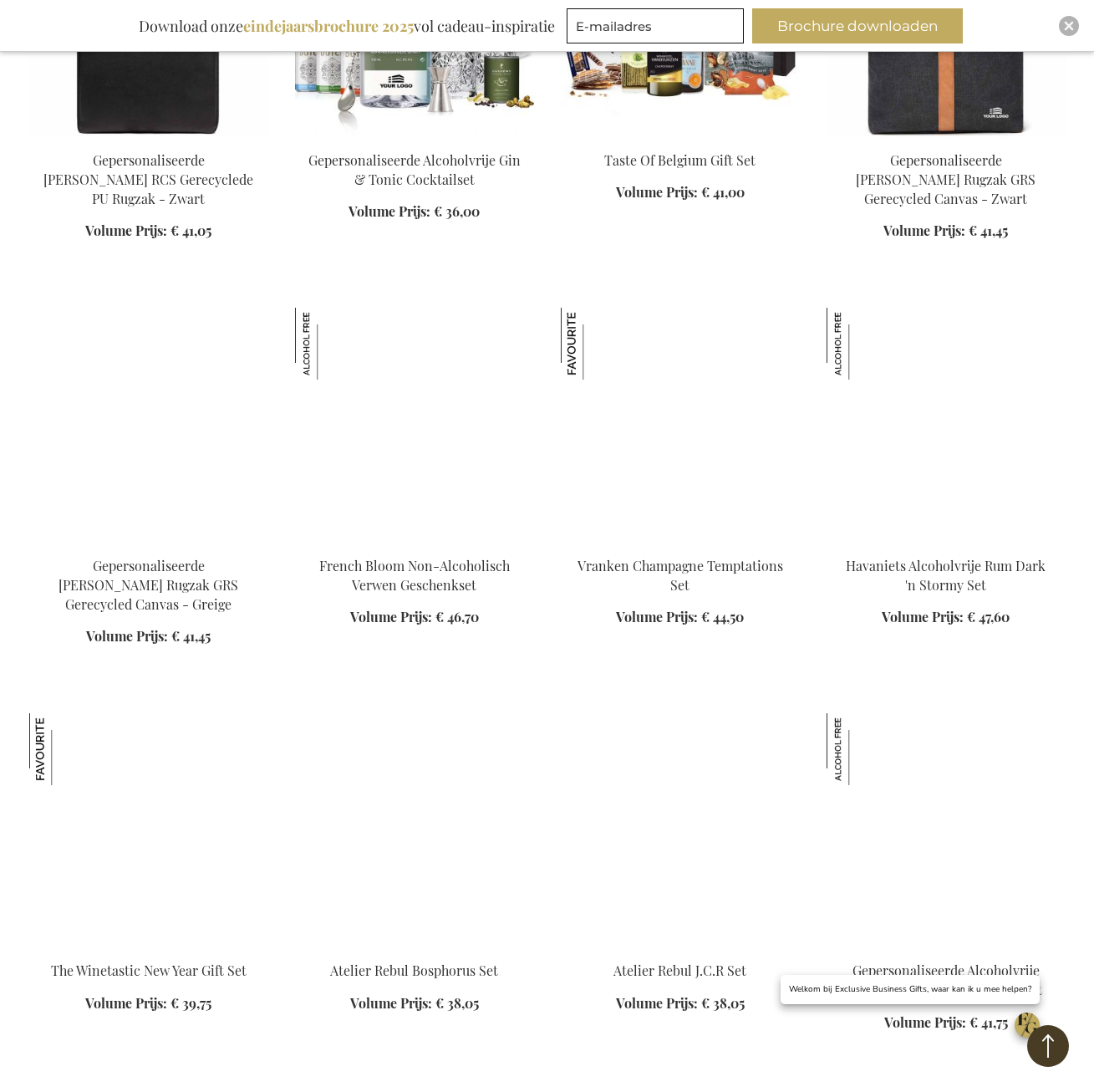
scroll to position [12448, 0]
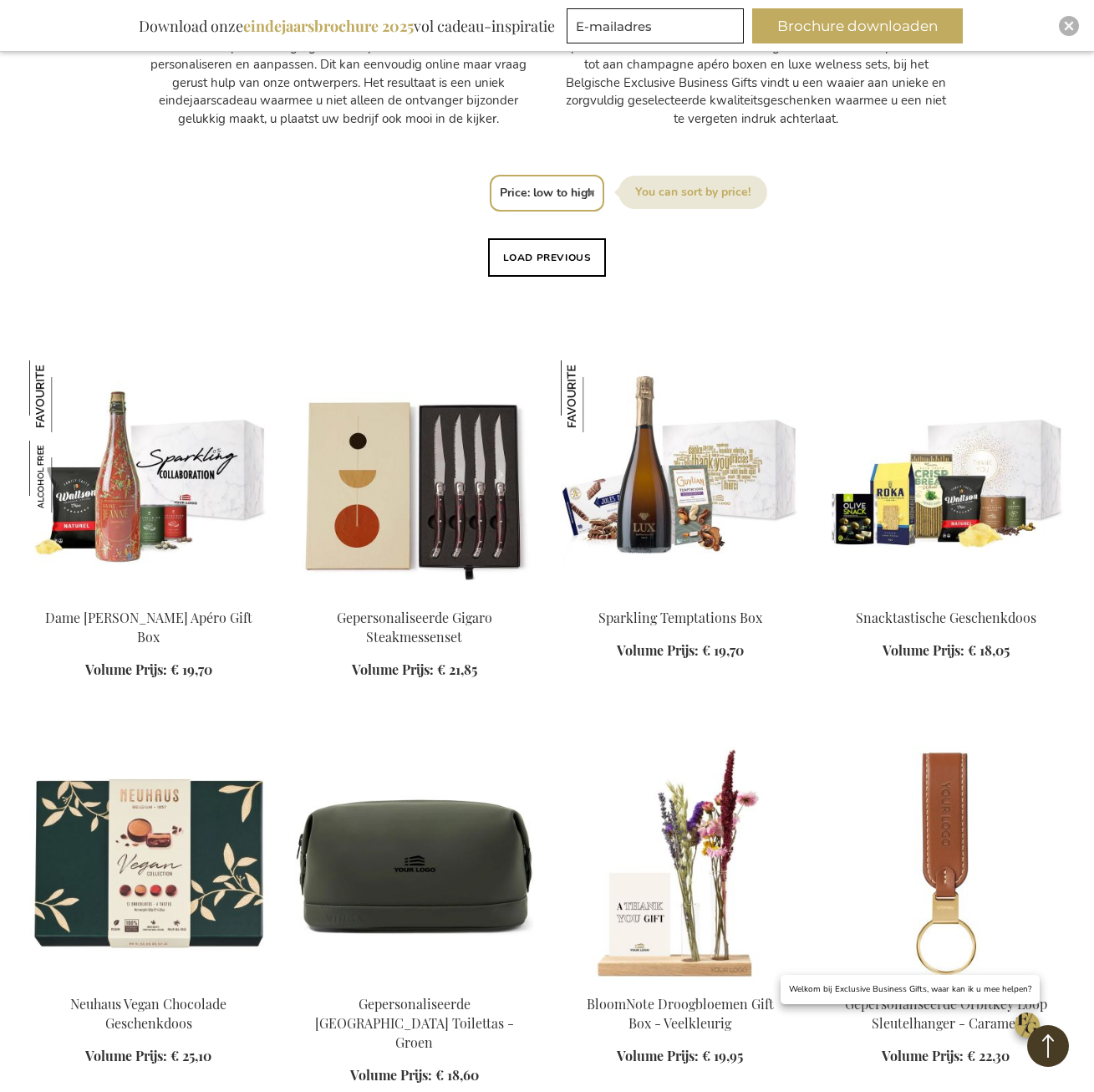
scroll to position [836, 0]
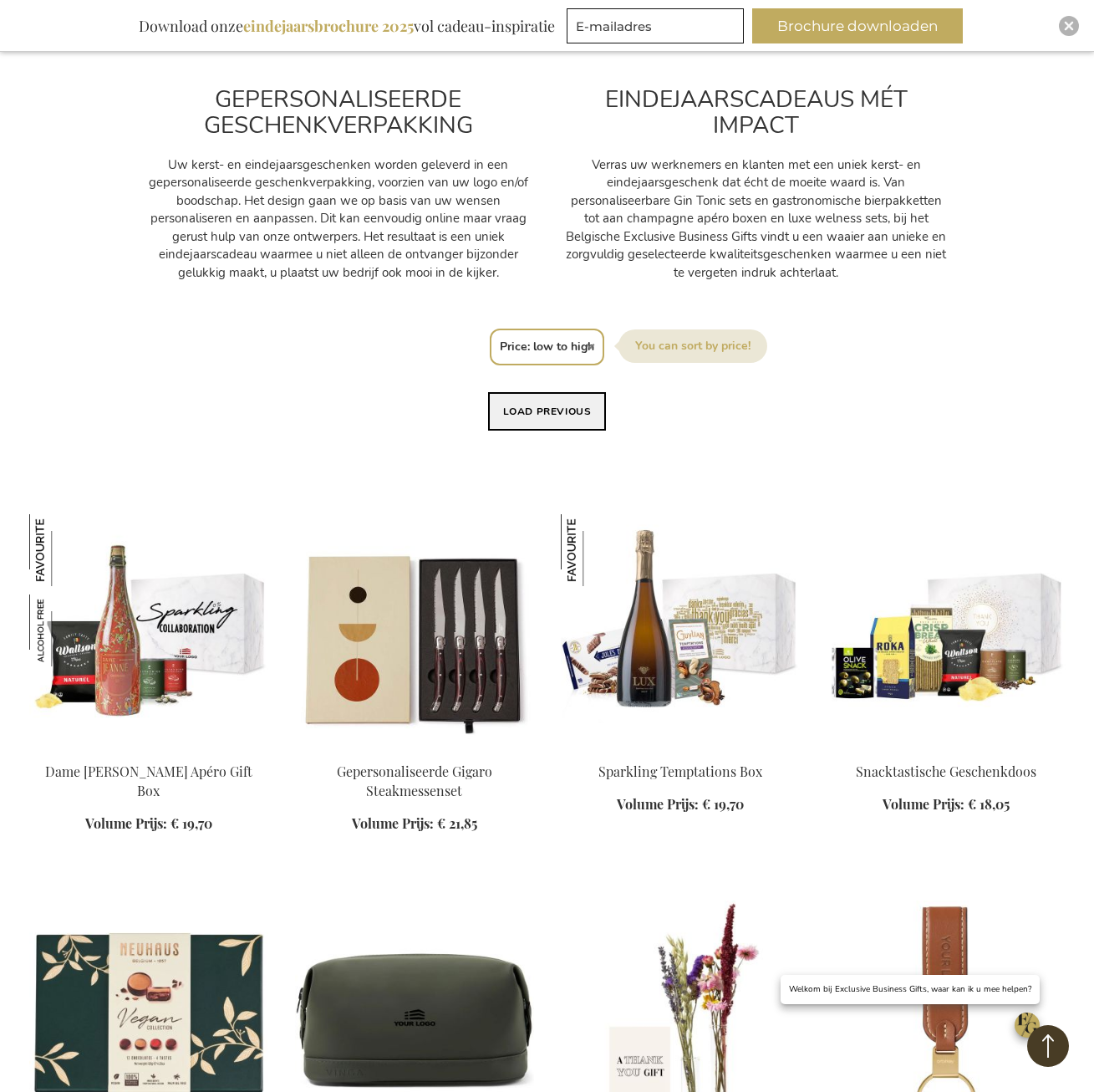
click at [570, 407] on button "Load previous" at bounding box center [547, 411] width 118 height 38
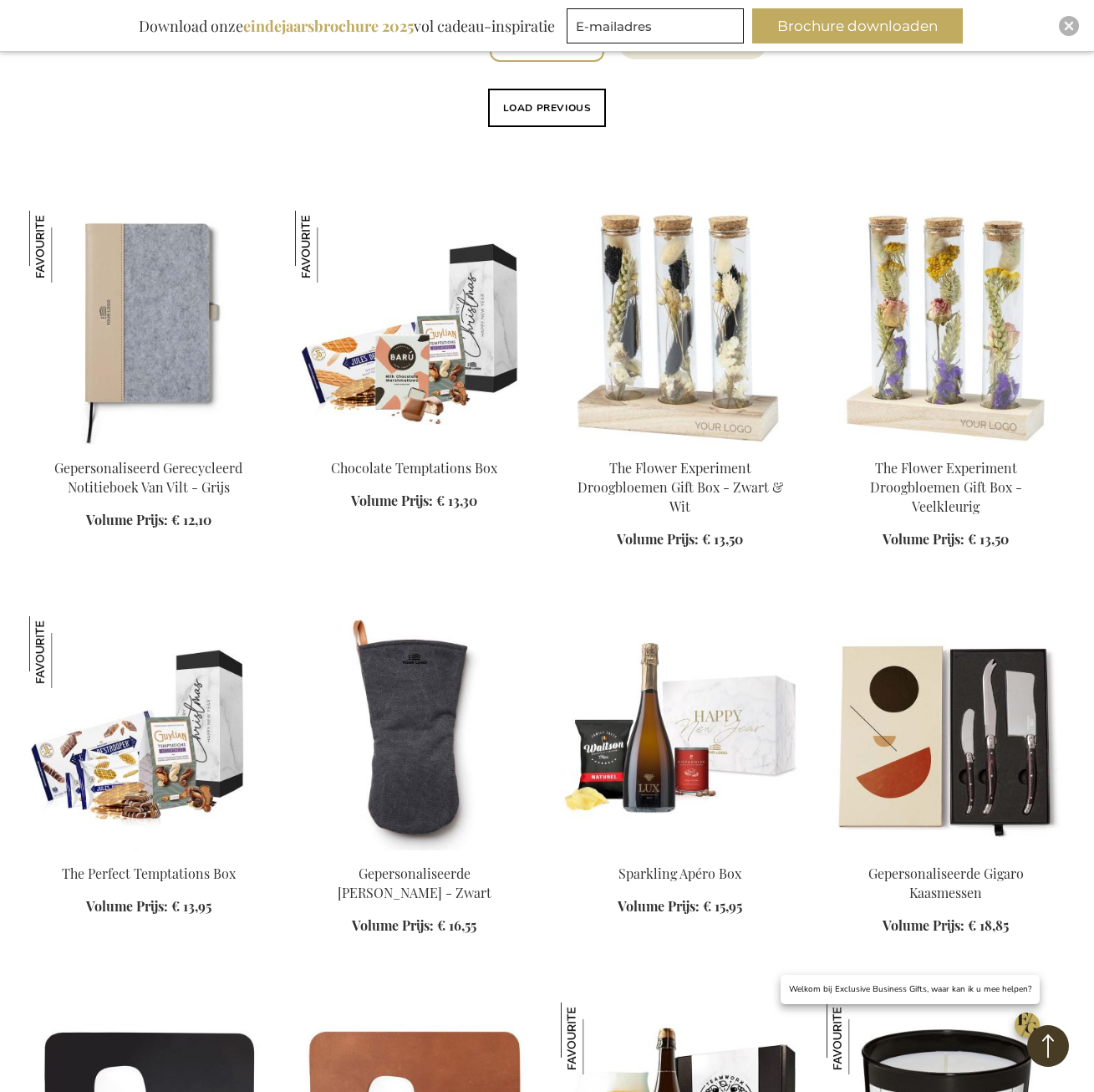
scroll to position [1170, 0]
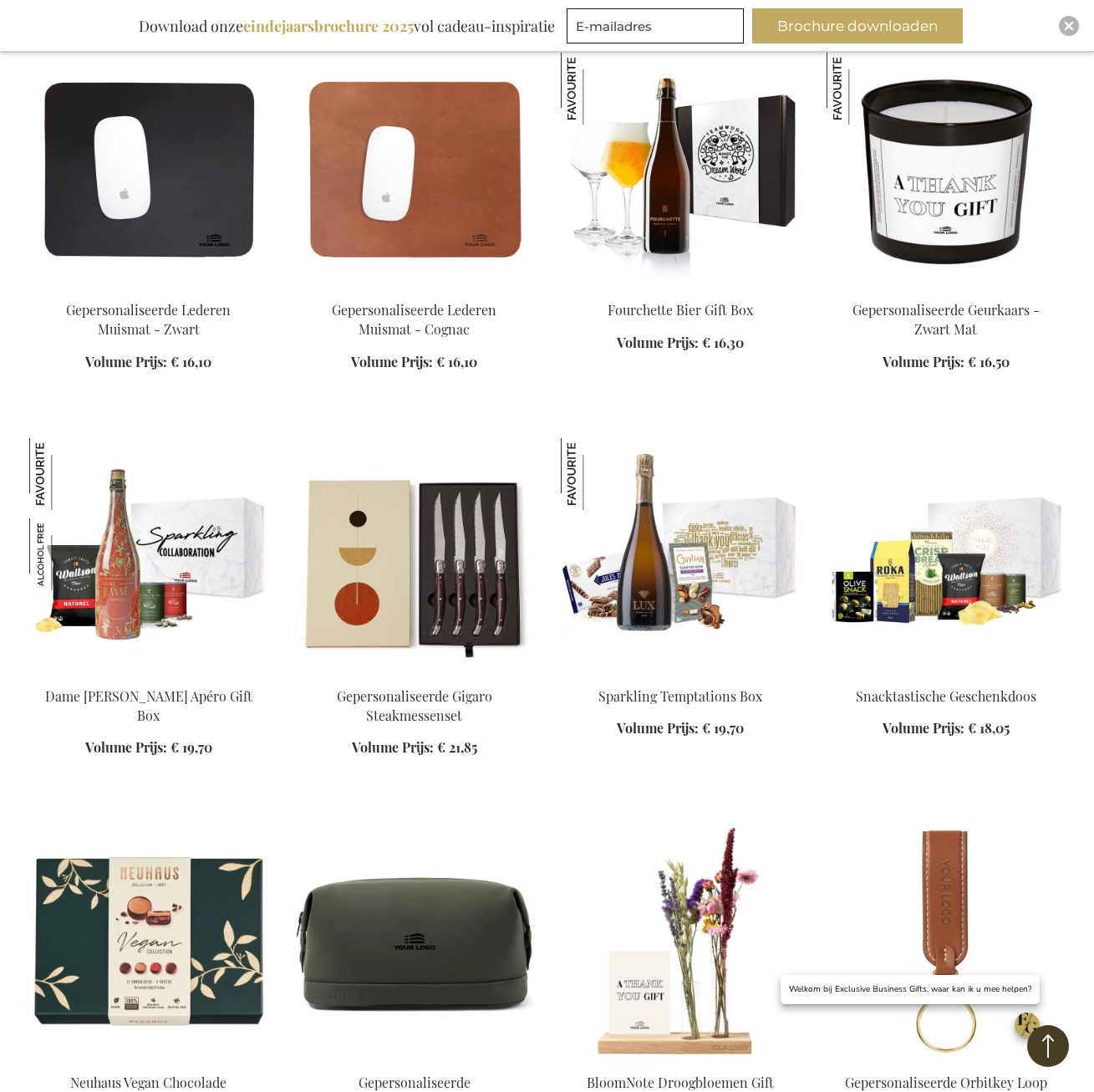
scroll to position [2257, 0]
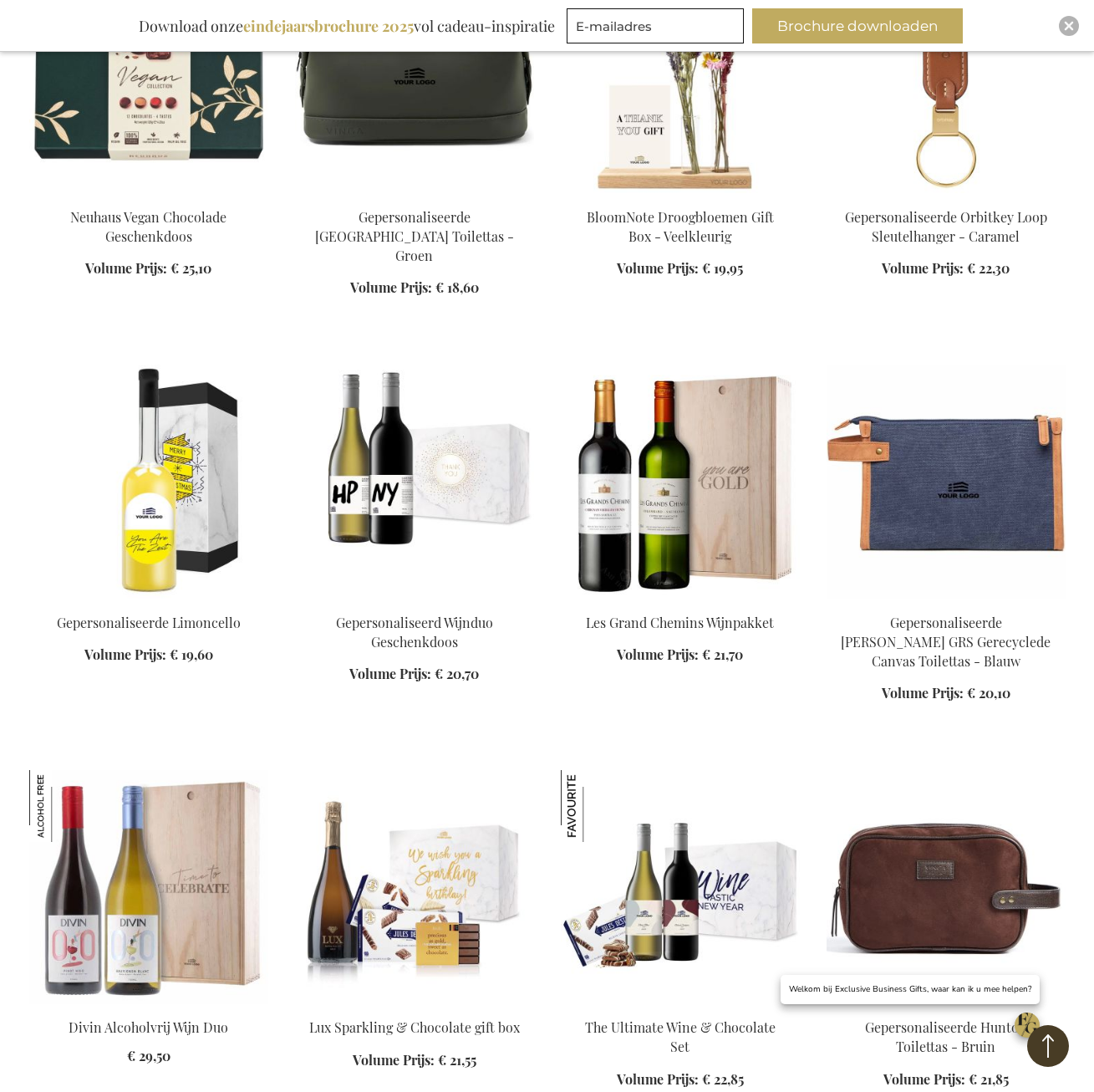
scroll to position [3009, 0]
